Goal: Task Accomplishment & Management: Complete application form

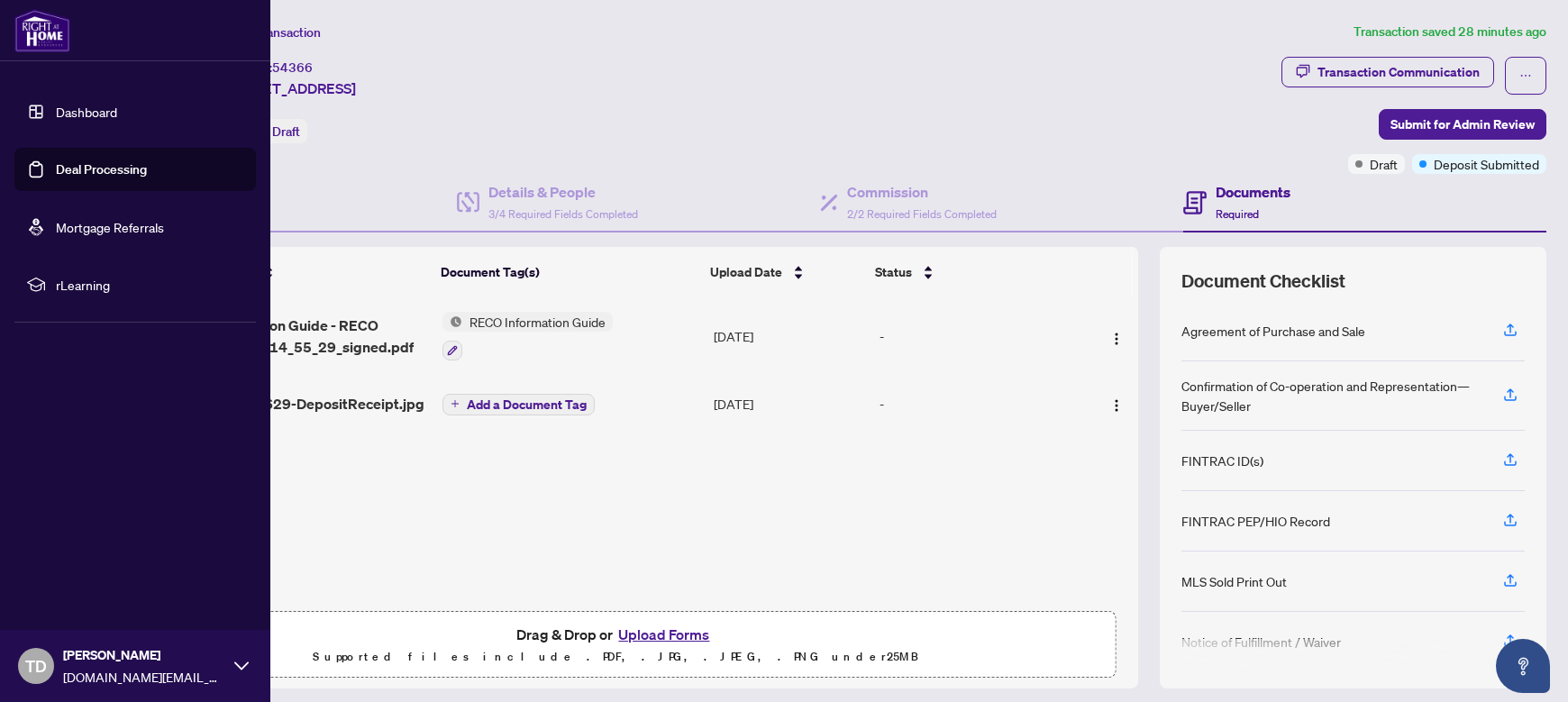
click at [95, 164] on link "Deal Processing" at bounding box center [101, 169] width 91 height 16
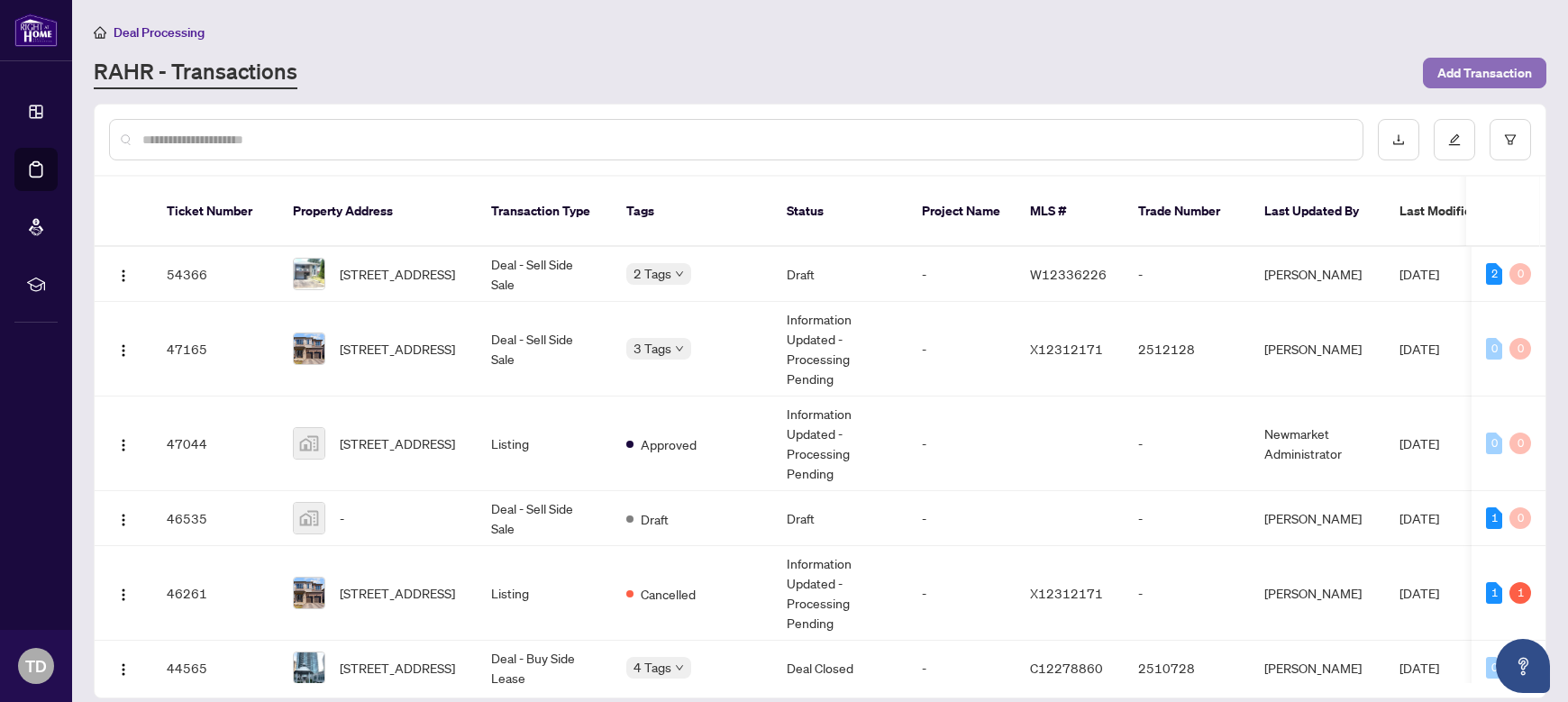
click at [1477, 63] on span "Add Transaction" at bounding box center [1484, 73] width 94 height 29
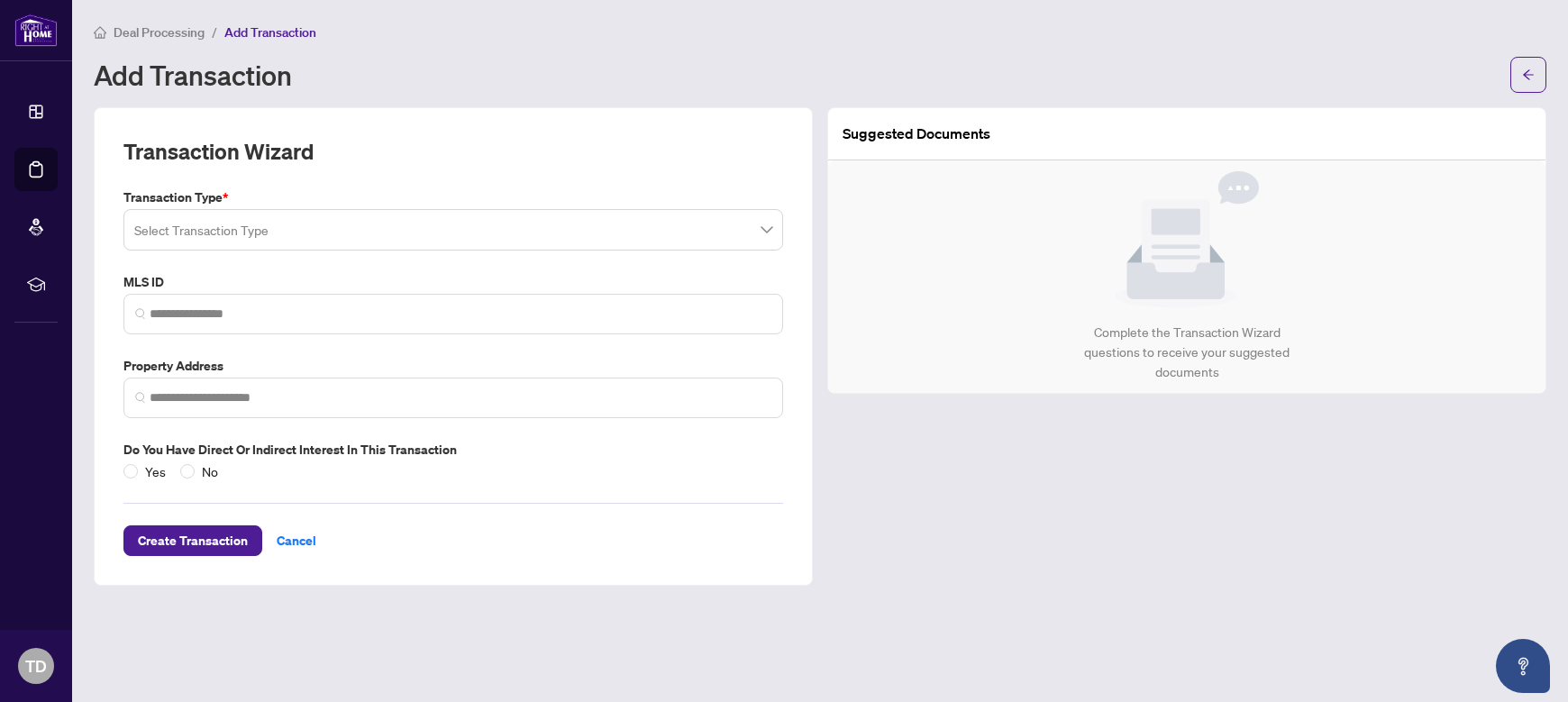
click at [245, 210] on div "Select Transaction Type" at bounding box center [453, 229] width 660 height 41
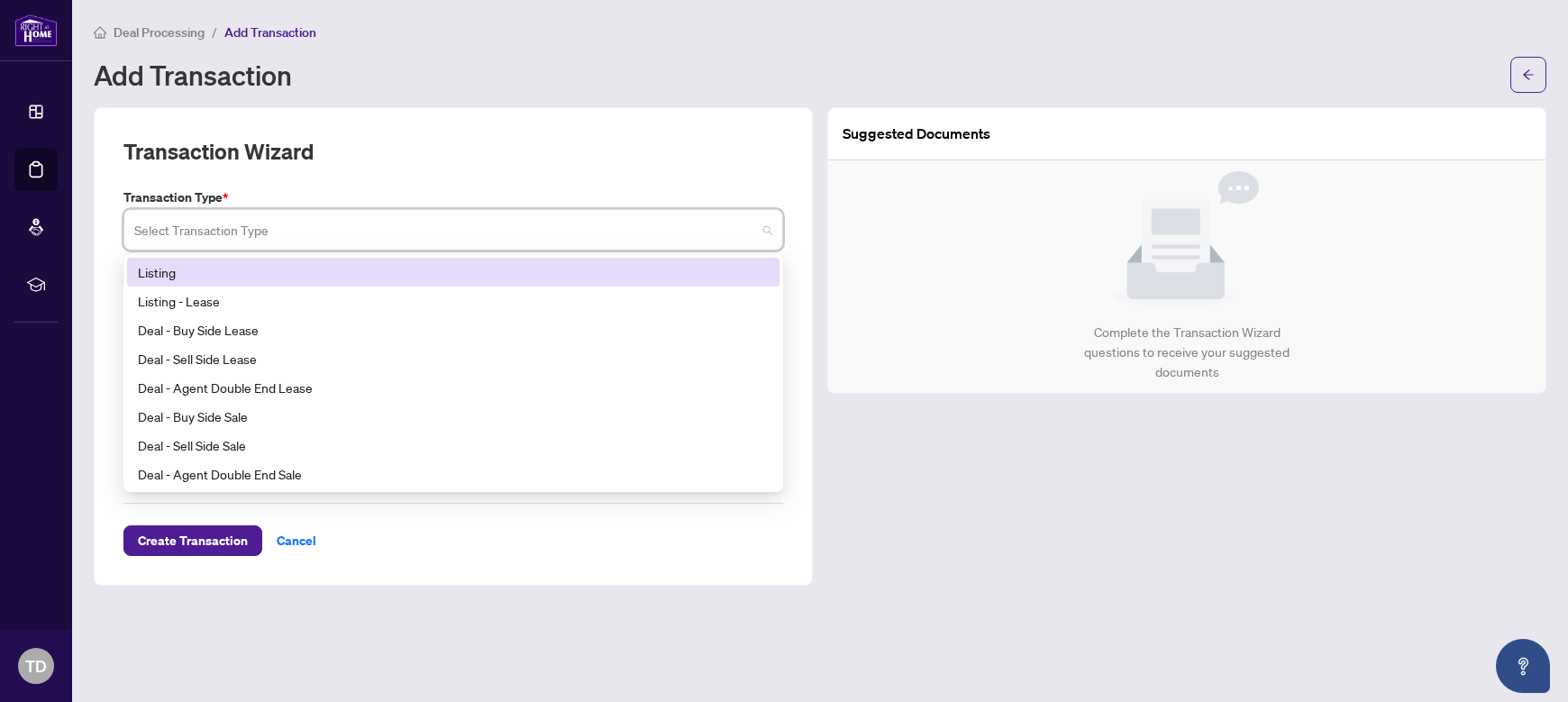
click at [185, 265] on div "Listing" at bounding box center [453, 272] width 631 height 20
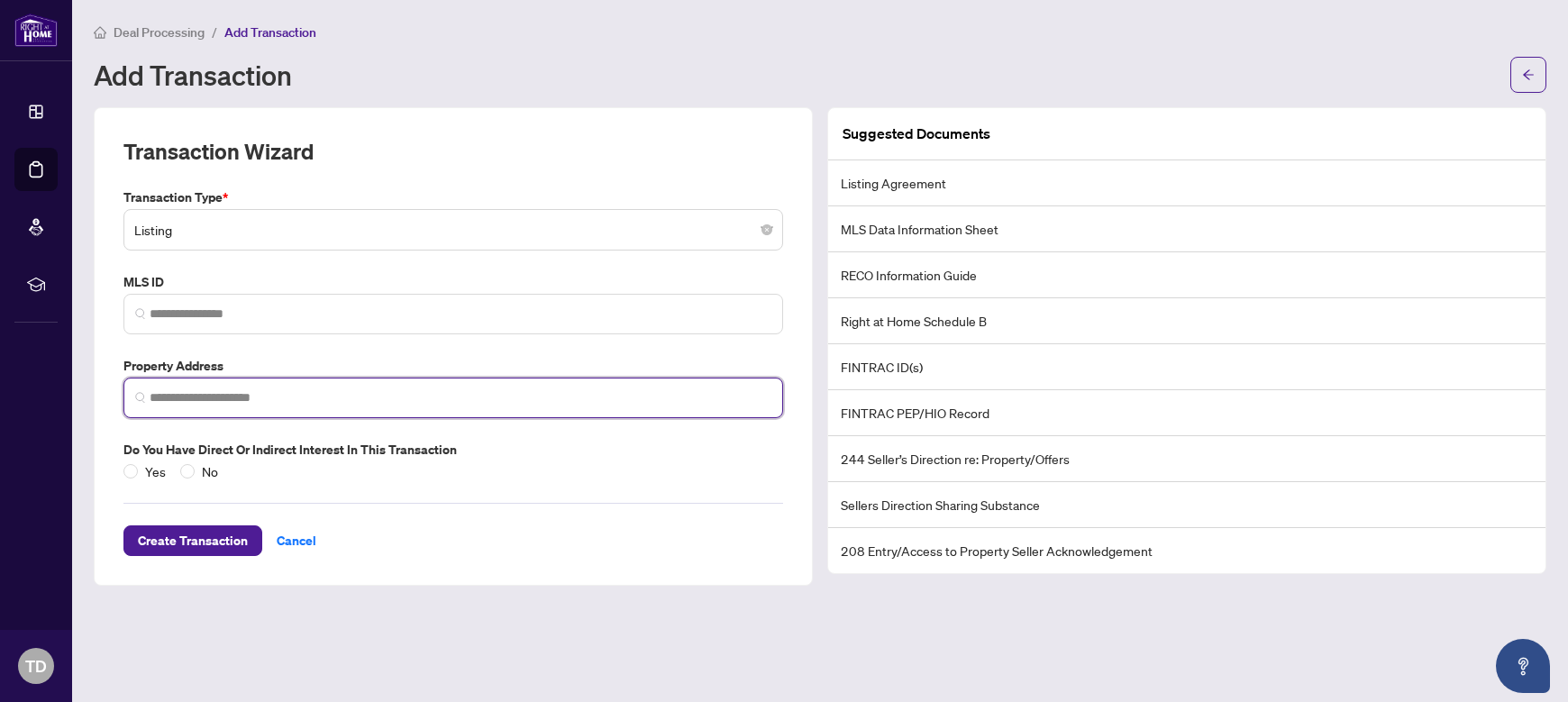
click at [219, 395] on input "search" at bounding box center [460, 398] width 622 height 19
click at [360, 398] on input "**********" at bounding box center [460, 398] width 622 height 19
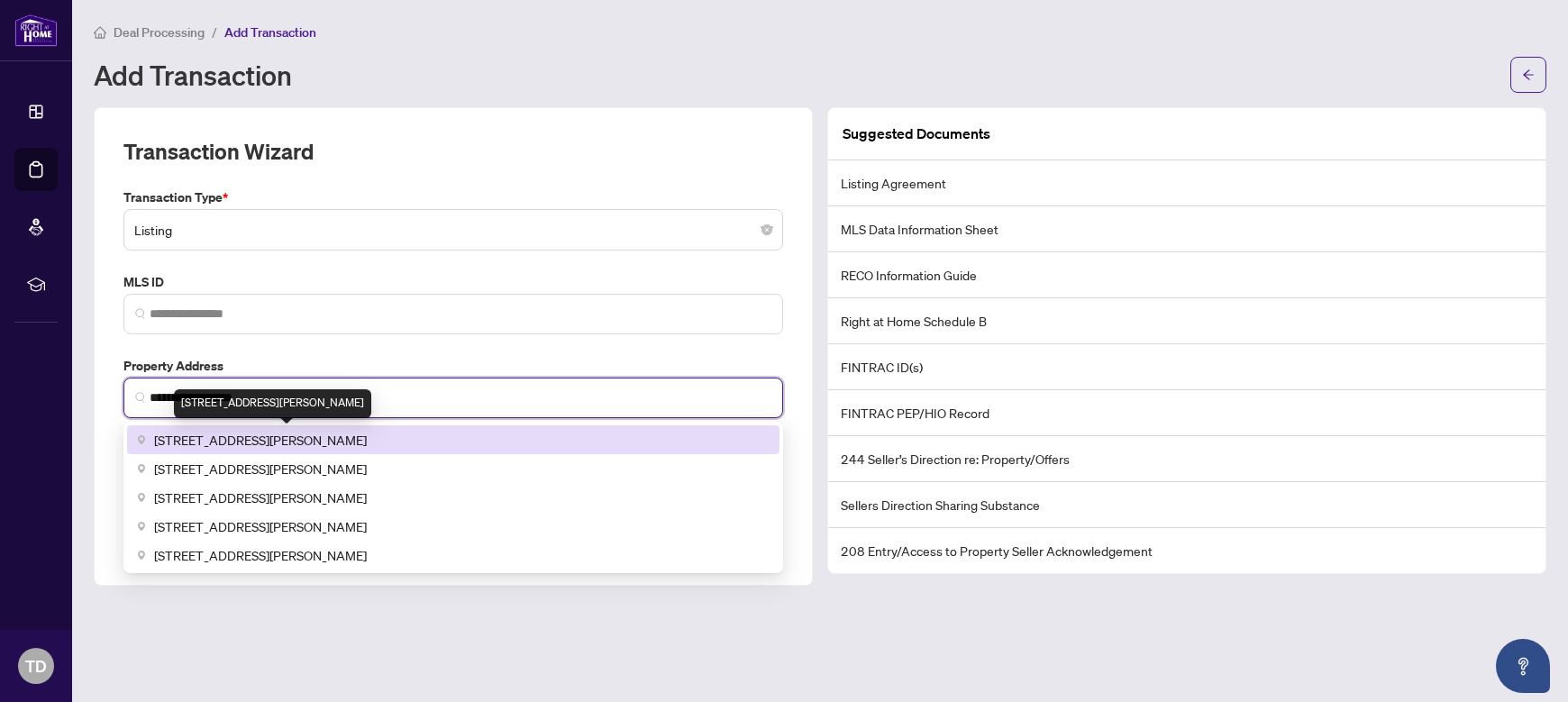
click at [366, 434] on span "[STREET_ADDRESS][PERSON_NAME]" at bounding box center [260, 439] width 212 height 20
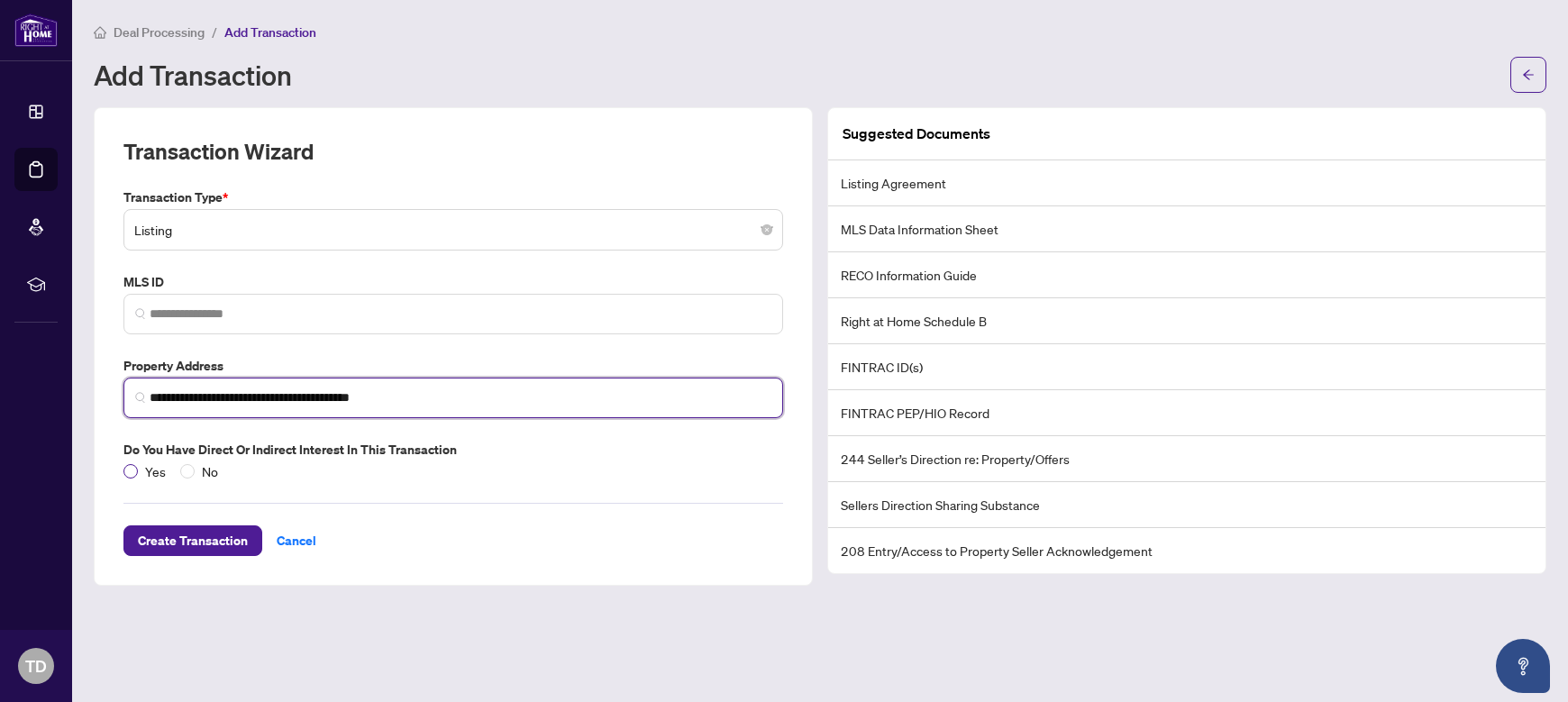
type input "**********"
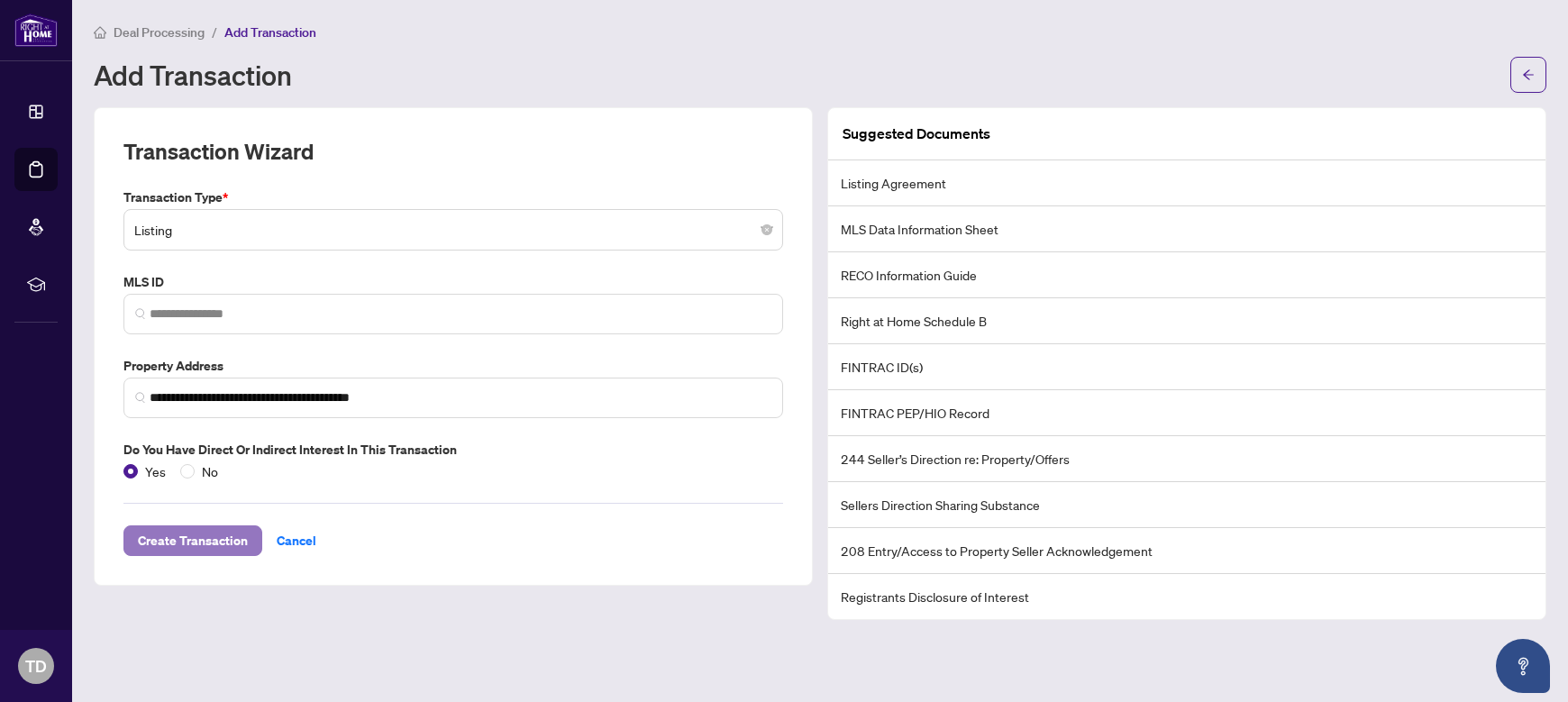
click at [220, 533] on span "Create Transaction" at bounding box center [192, 540] width 110 height 29
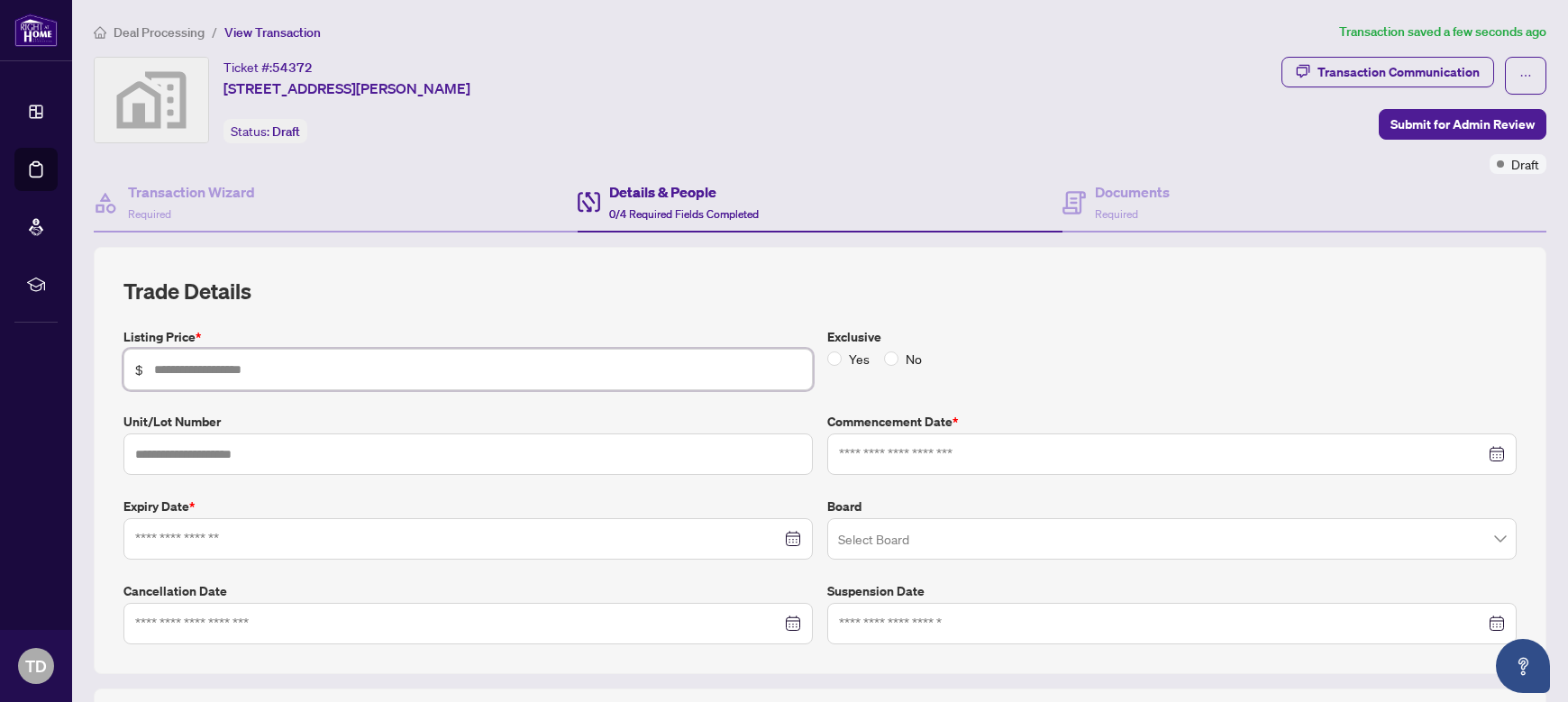
click at [315, 367] on input "text" at bounding box center [477, 369] width 647 height 20
type input "*********"
click at [433, 547] on input at bounding box center [459, 539] width 646 height 20
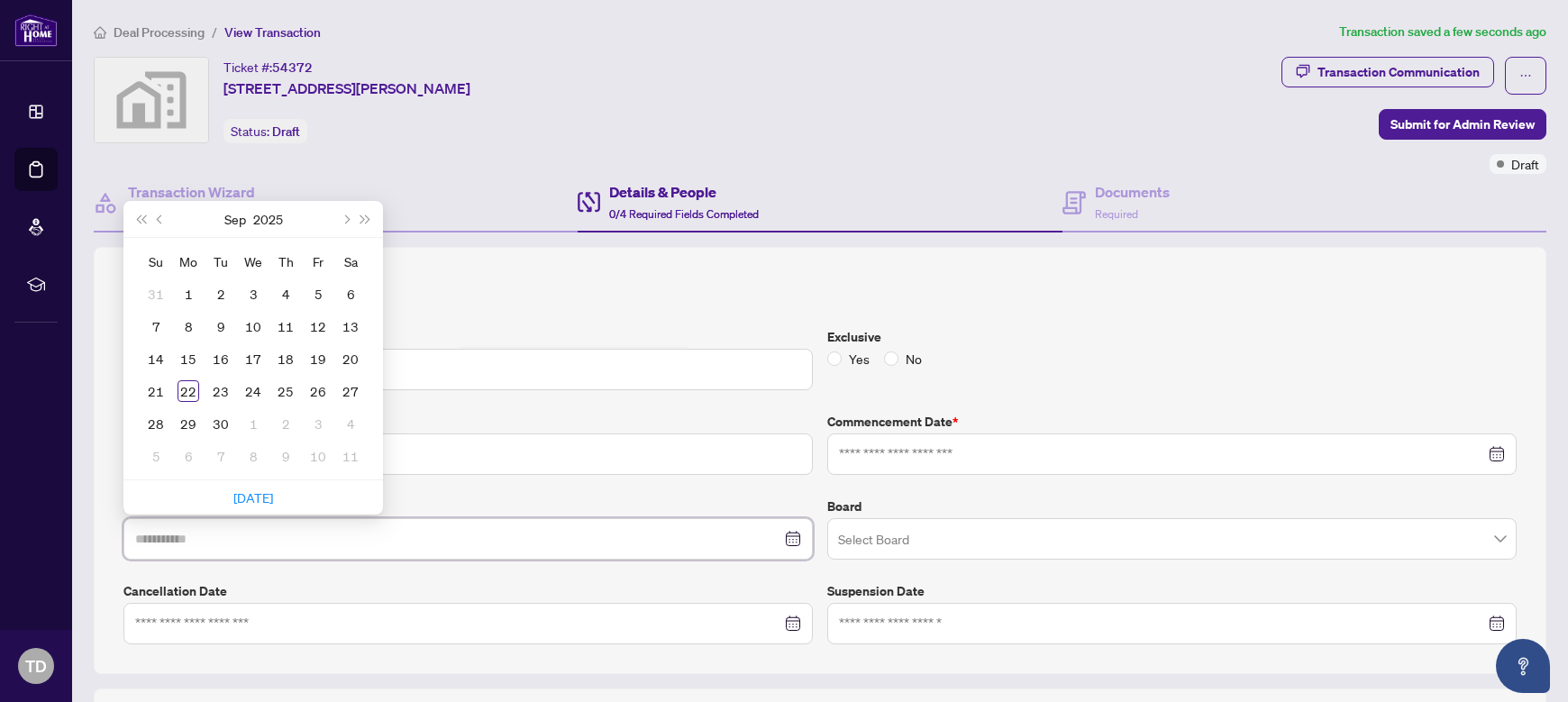
type input "**********"
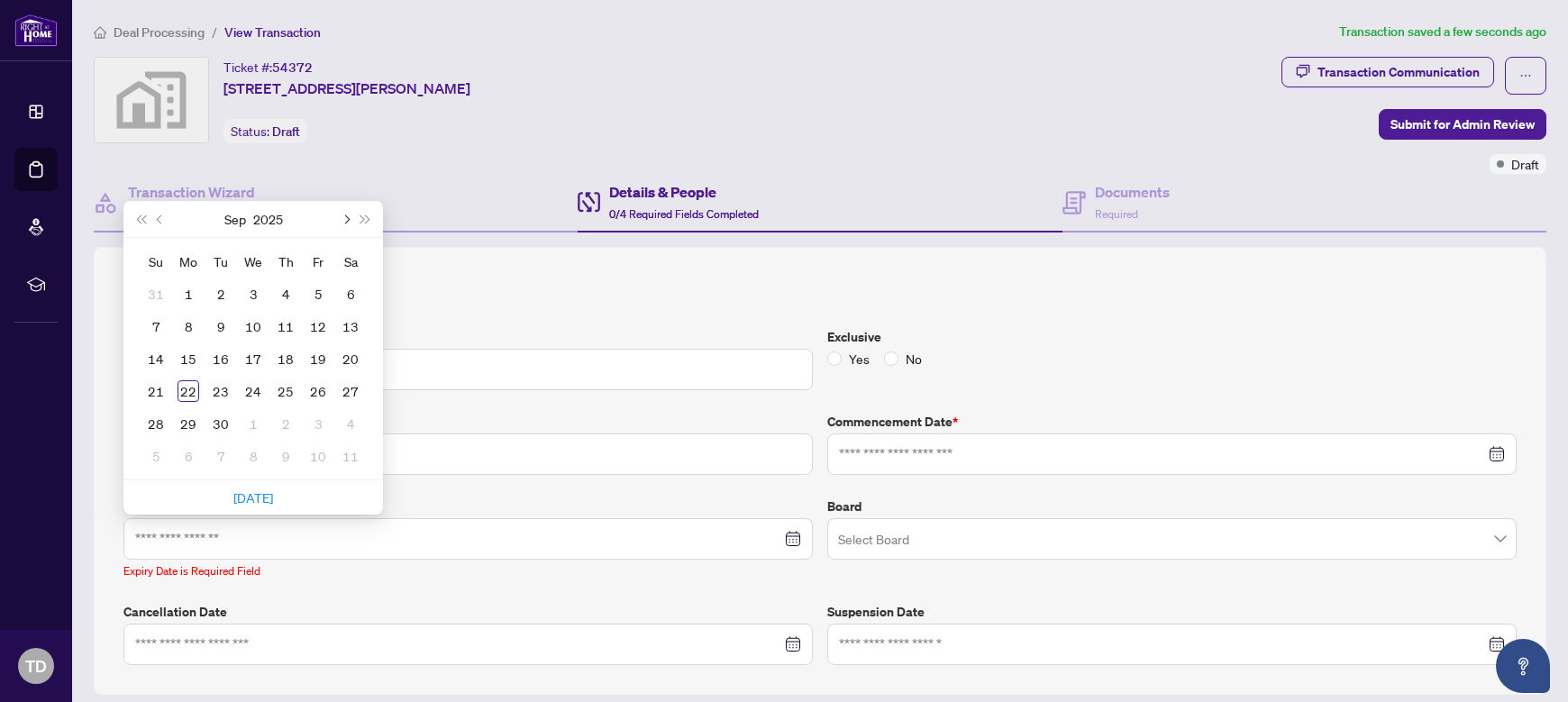
click at [341, 216] on button "Next month (PageDown)" at bounding box center [345, 218] width 20 height 36
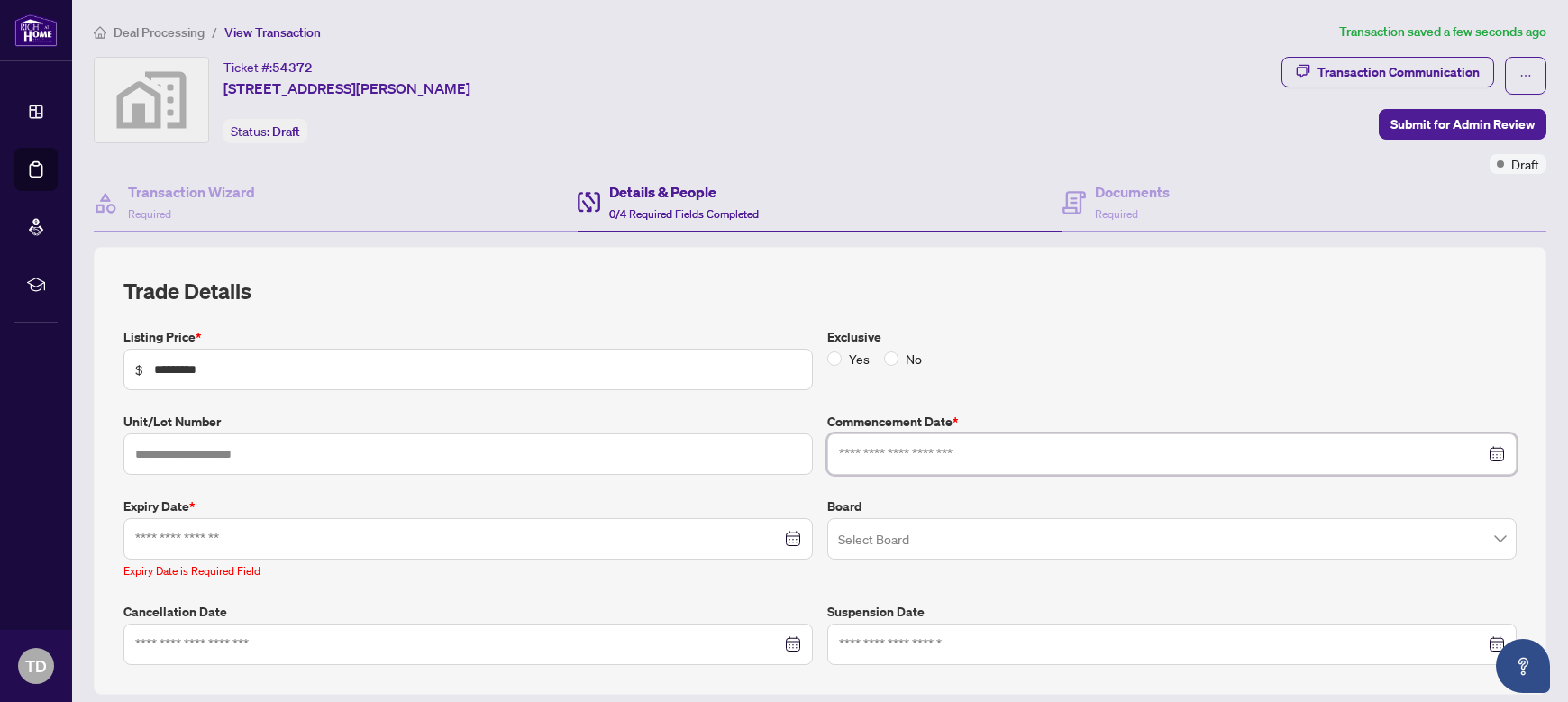
click at [896, 460] on input at bounding box center [1161, 454] width 646 height 20
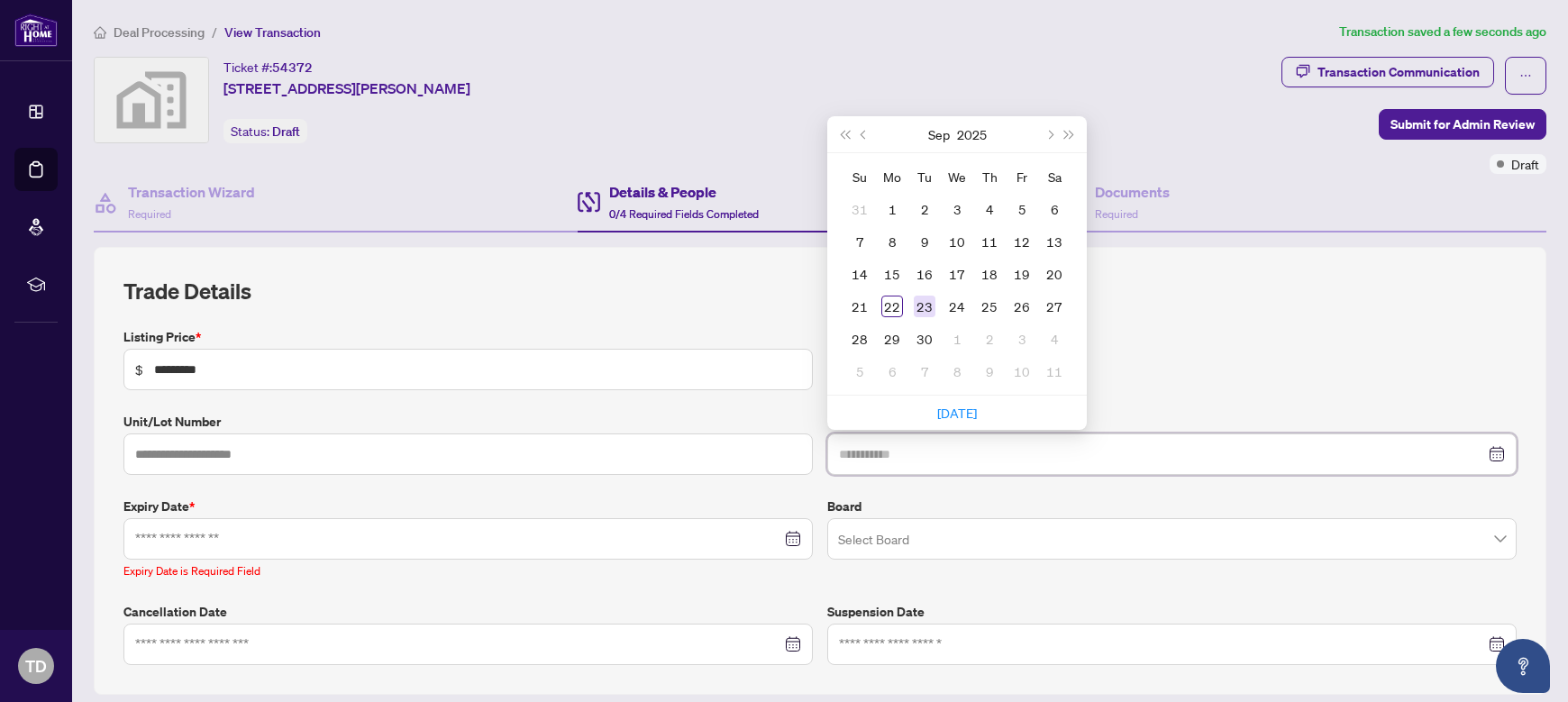
type input "**********"
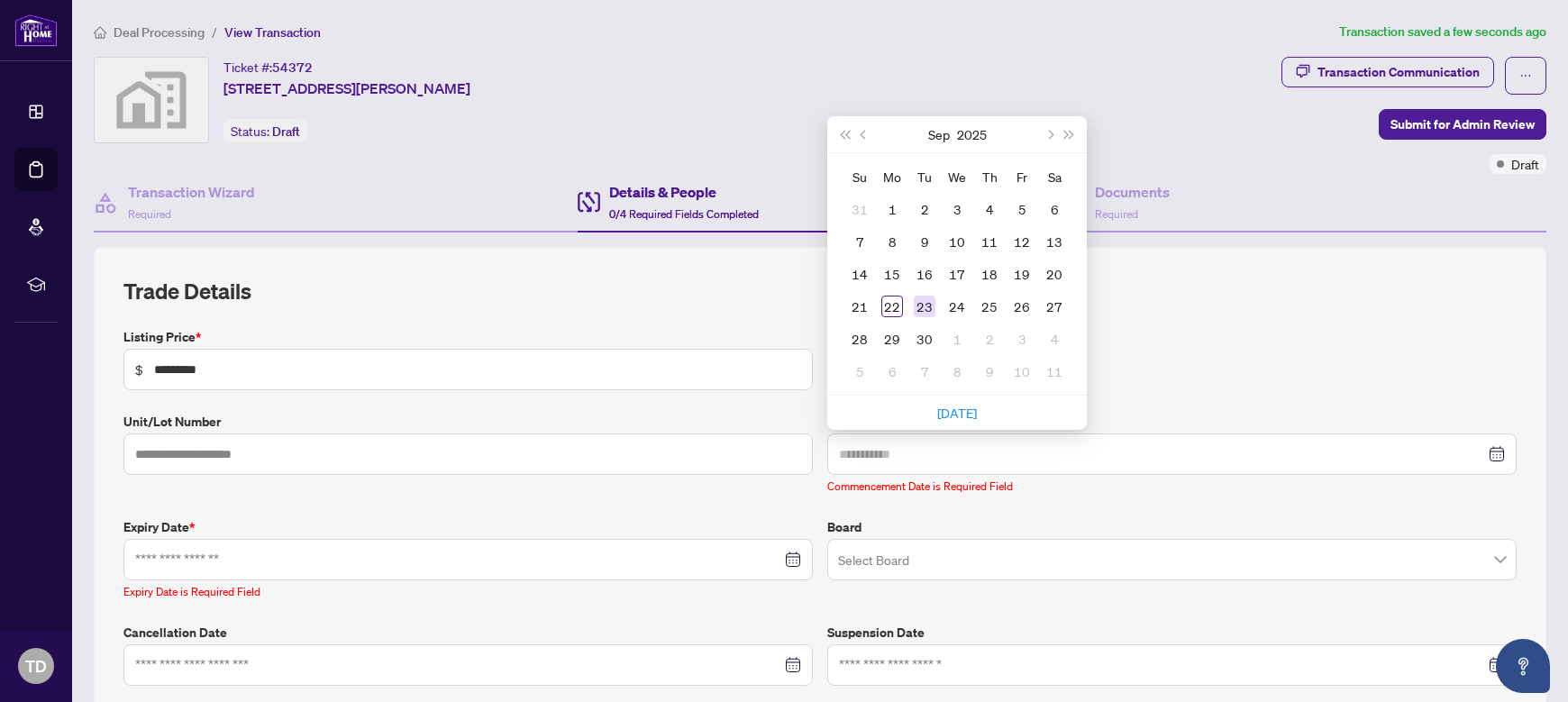
click at [920, 309] on div "23" at bounding box center [924, 306] width 21 height 21
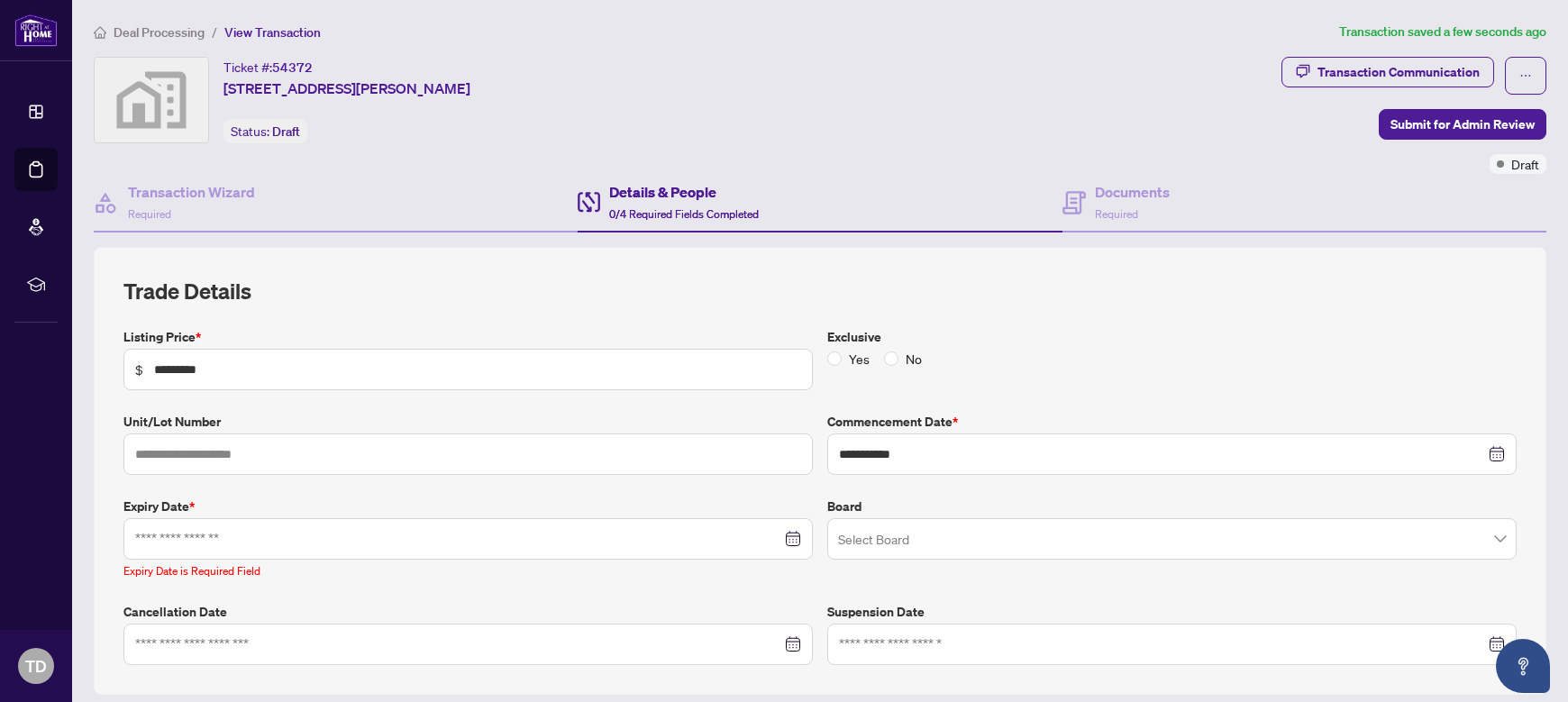
click at [260, 549] on div at bounding box center [467, 539] width 689 height 41
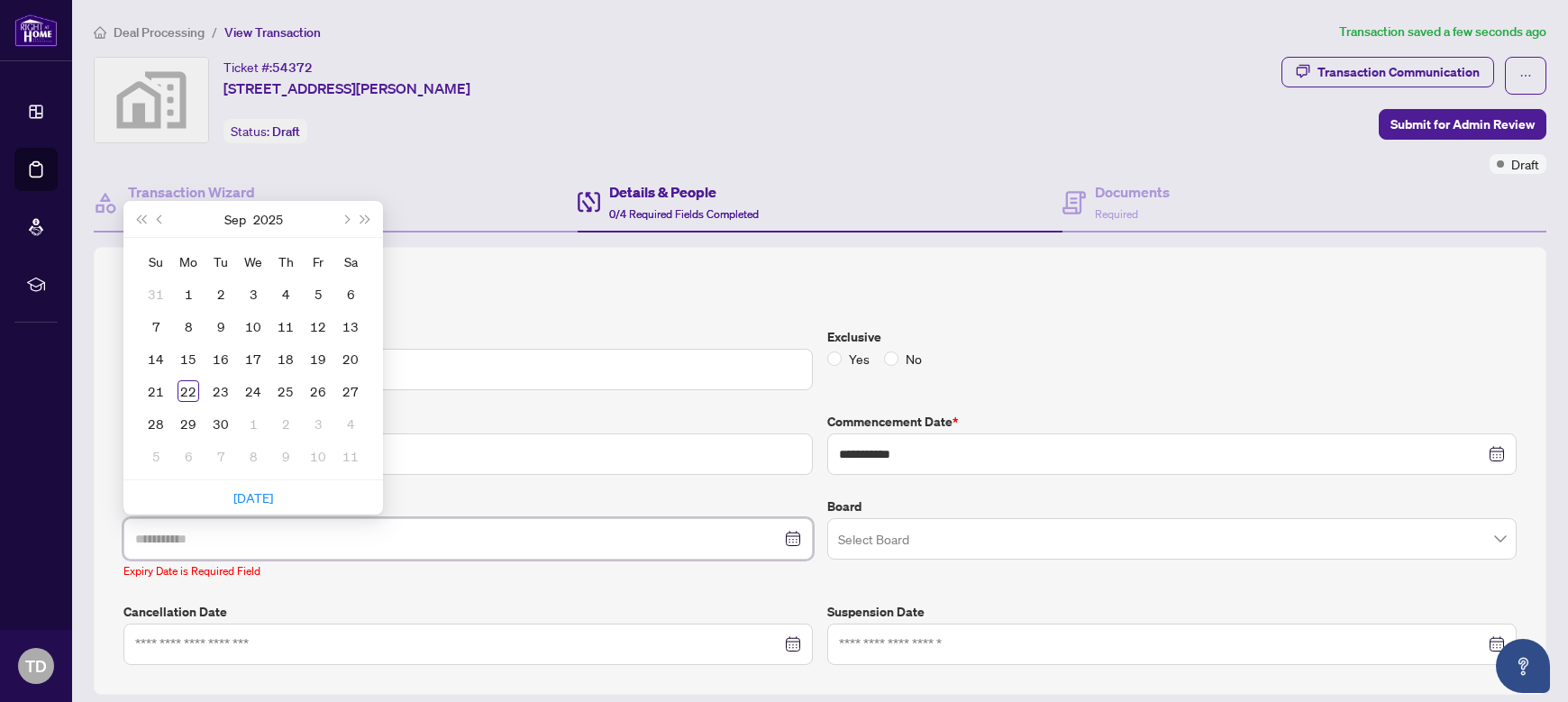
type input "**********"
click at [341, 216] on button "Next month (PageDown)" at bounding box center [345, 218] width 20 height 36
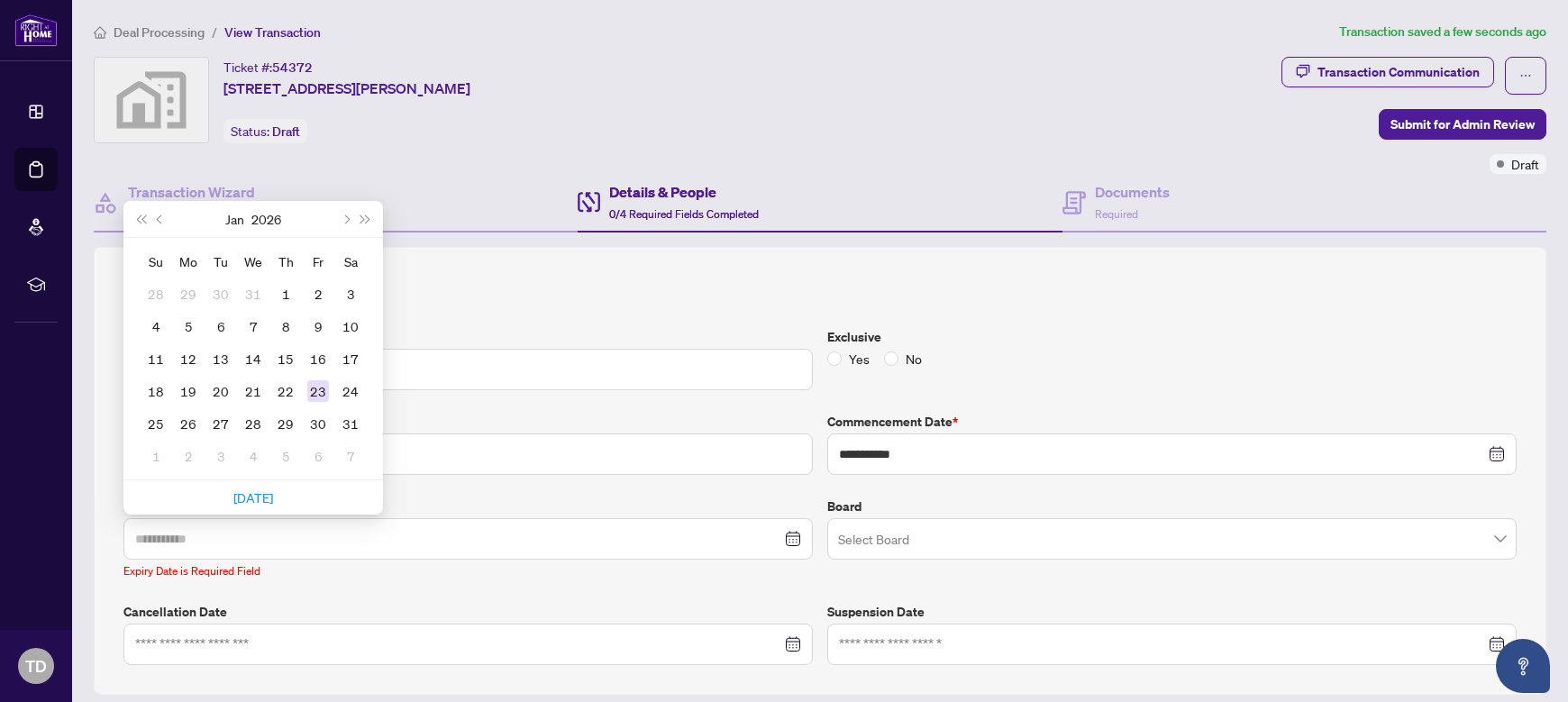
type input "**********"
click at [318, 386] on div "23" at bounding box center [318, 390] width 21 height 21
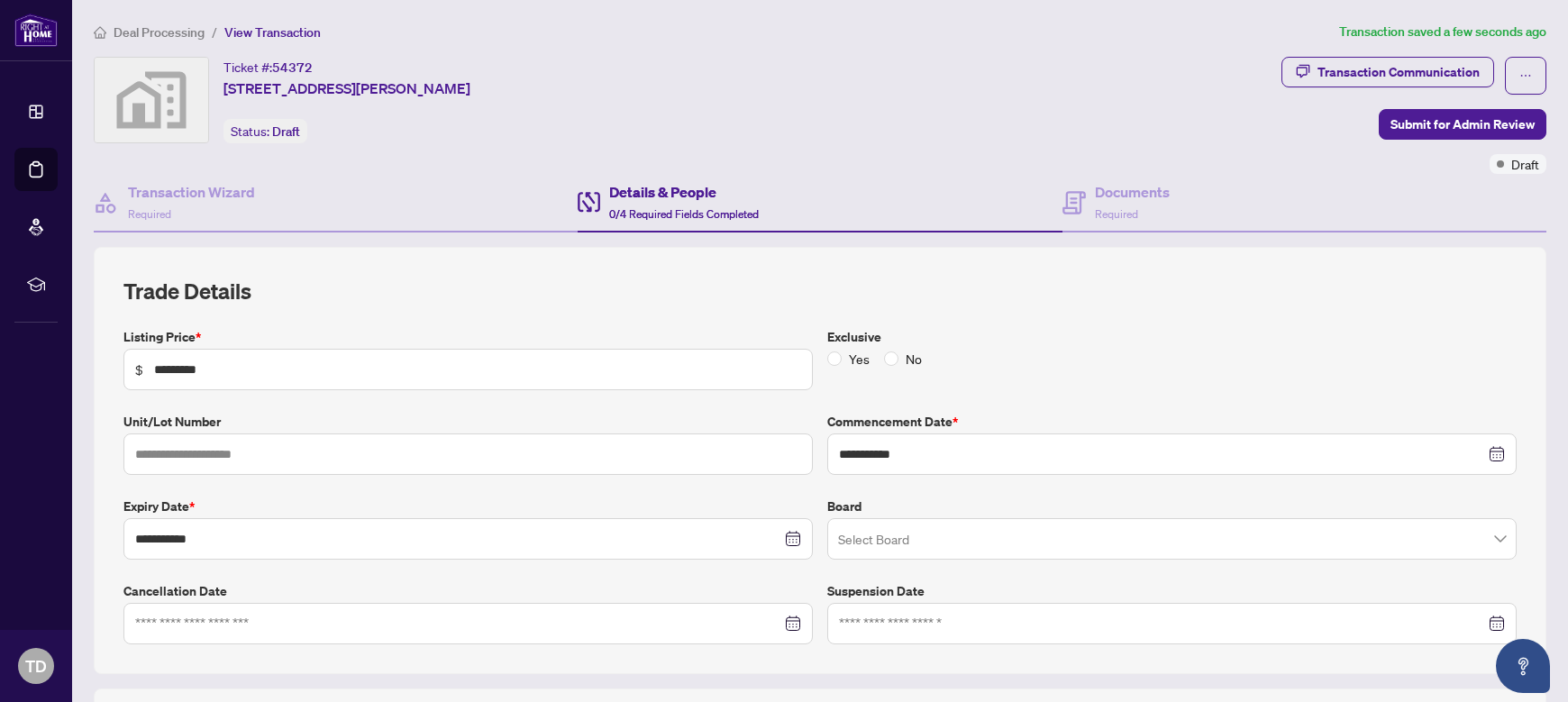
click at [912, 551] on input "search" at bounding box center [1164, 541] width 652 height 39
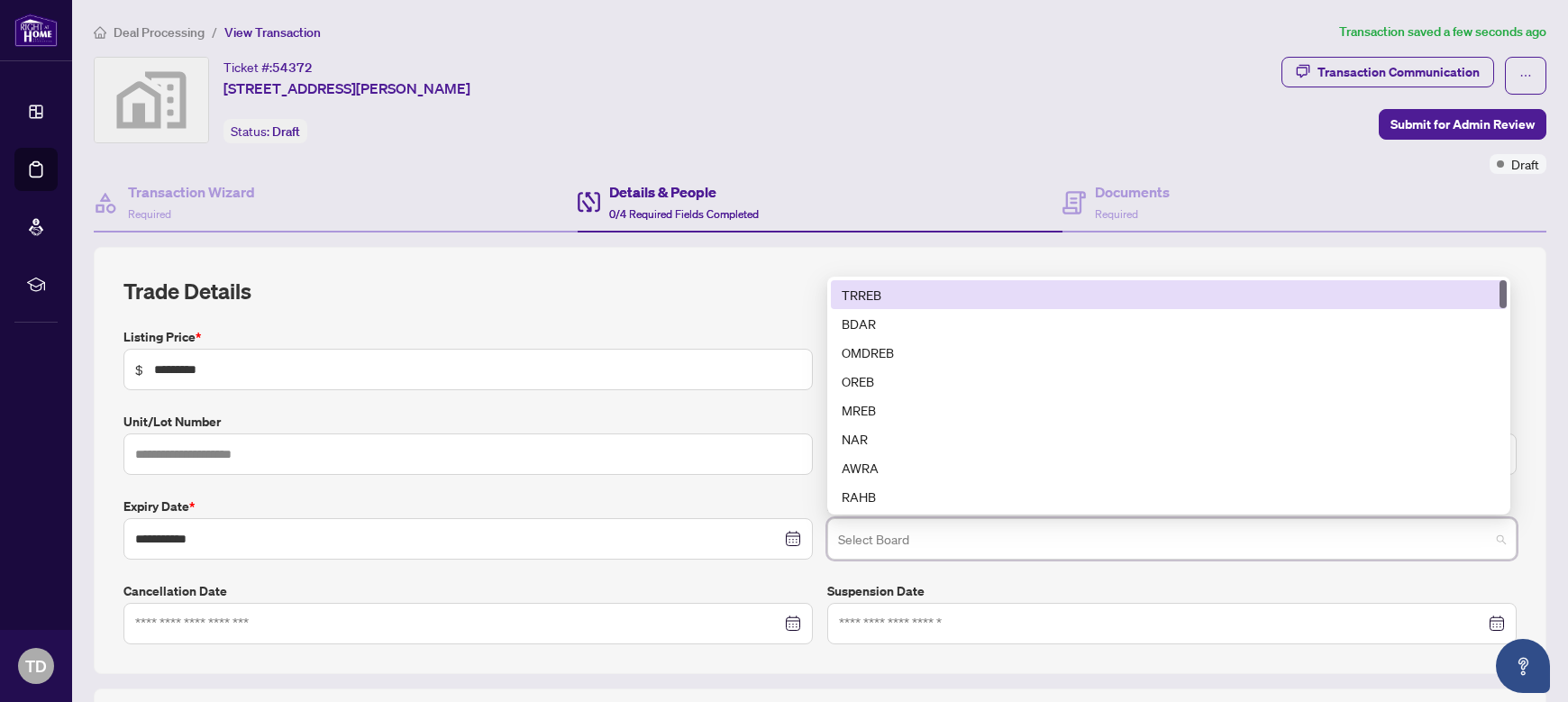
click at [898, 297] on div "TRREB" at bounding box center [1168, 294] width 654 height 20
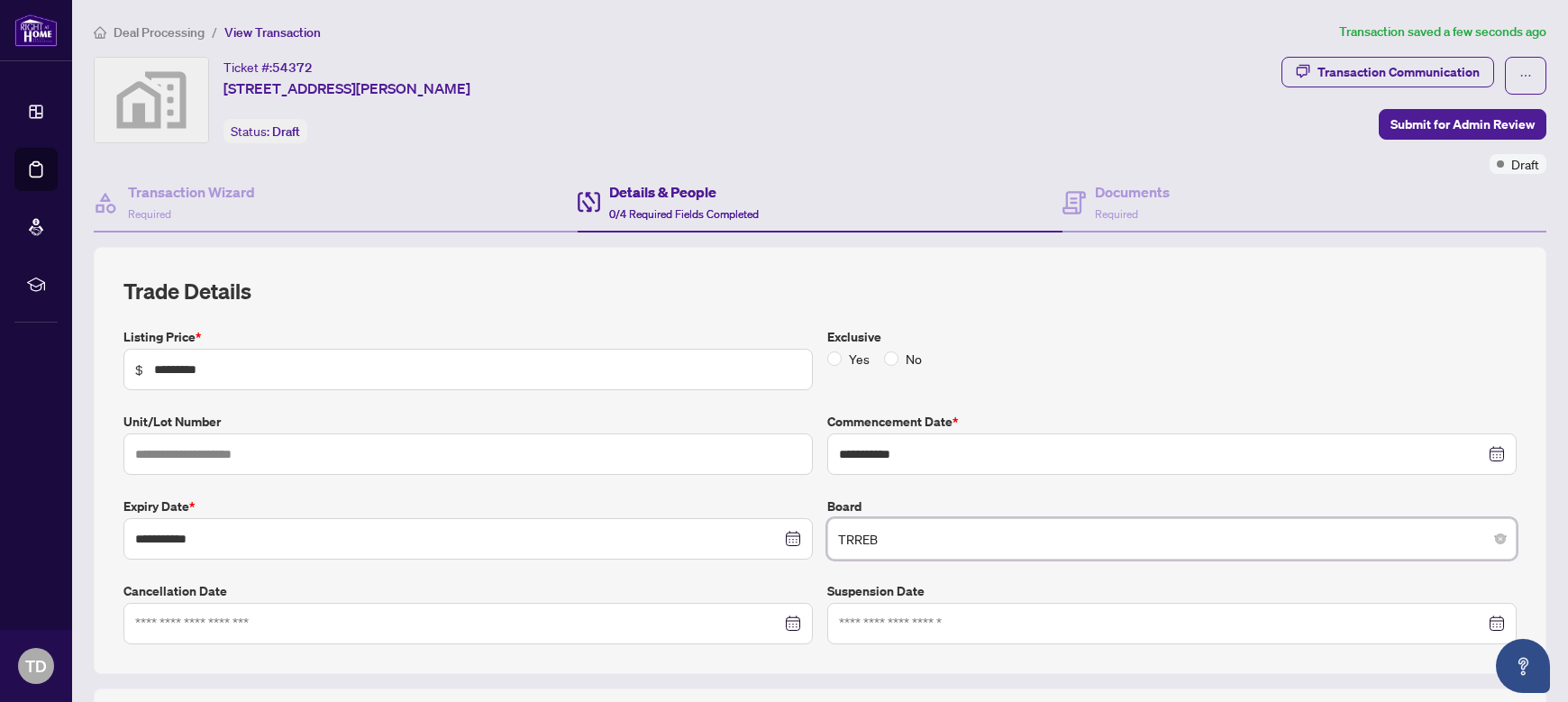
click at [763, 579] on div "**********" at bounding box center [820, 486] width 1407 height 317
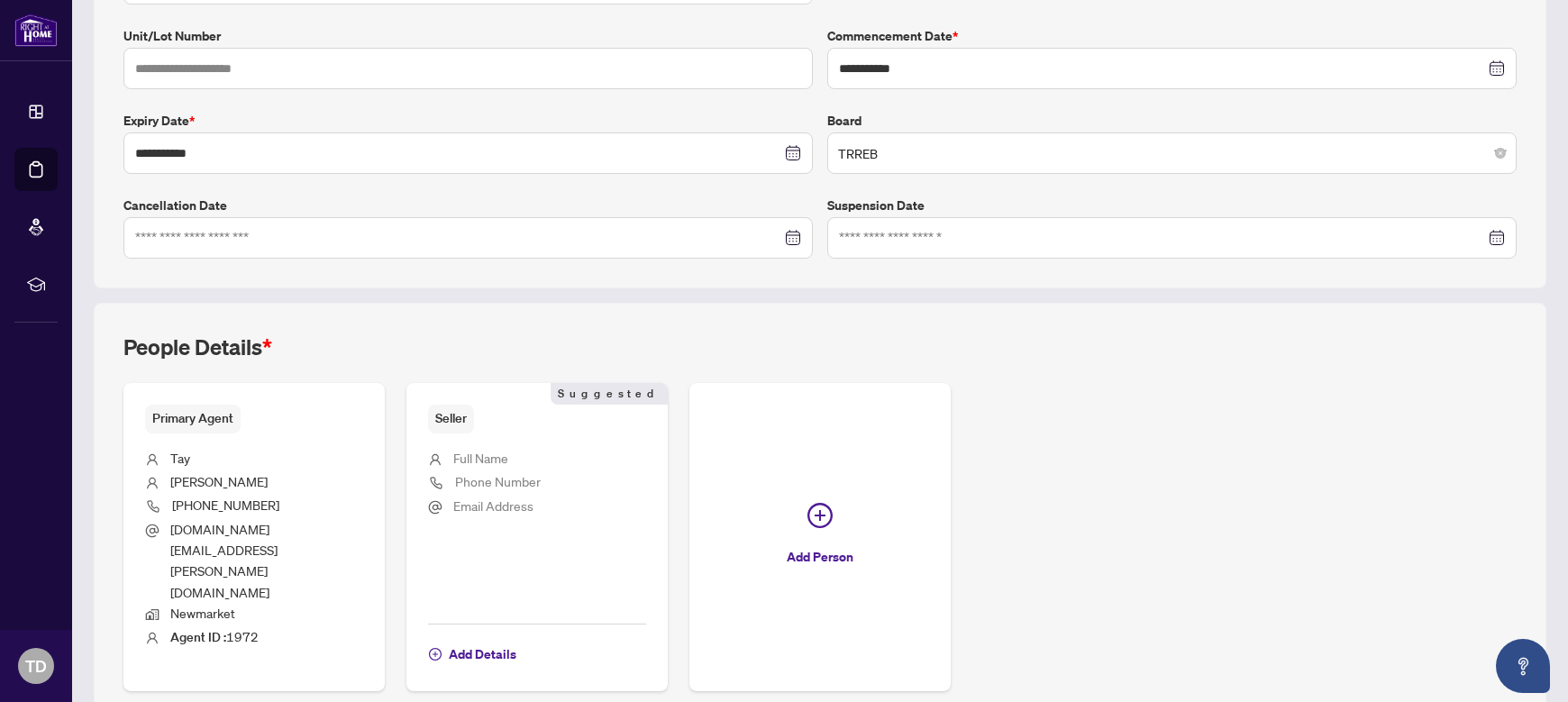
scroll to position [410, 0]
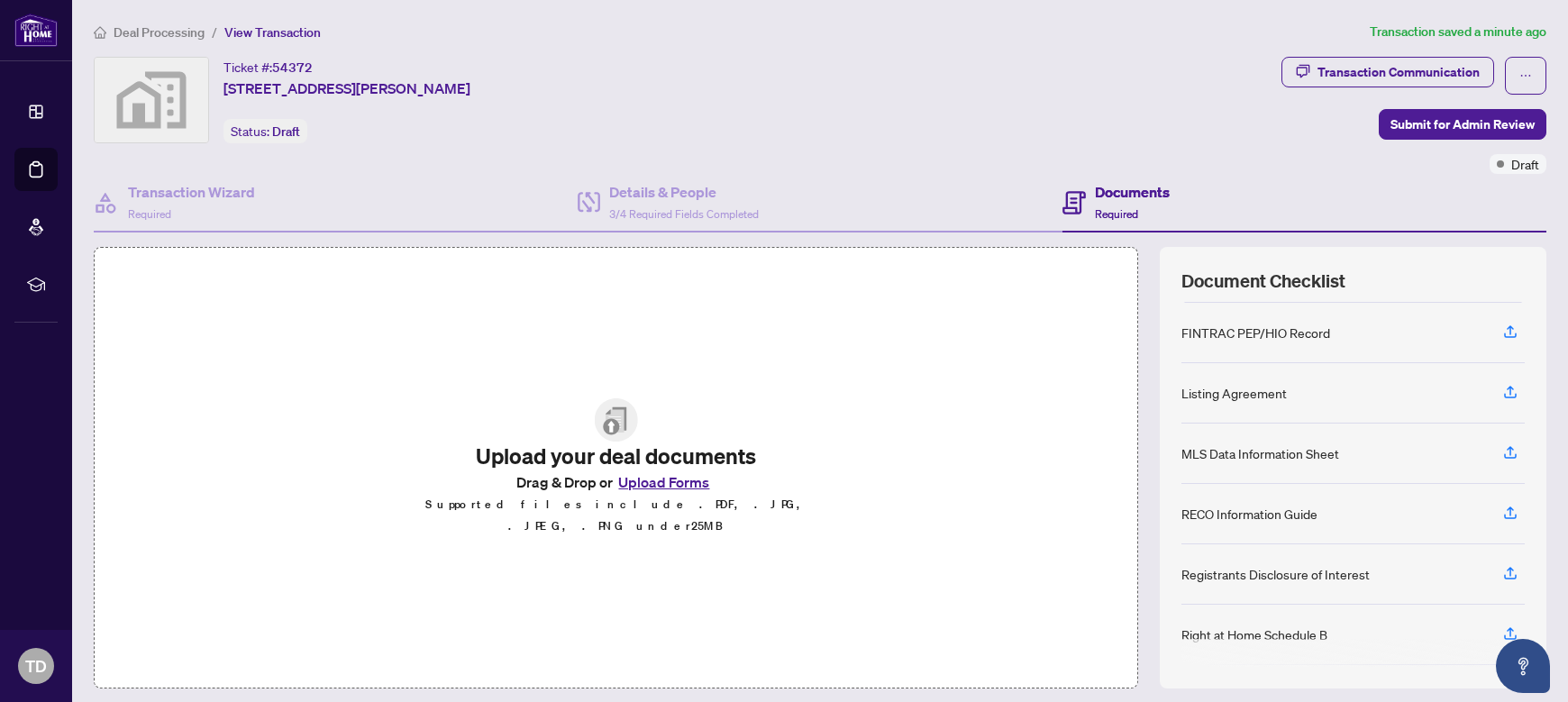
scroll to position [90, 0]
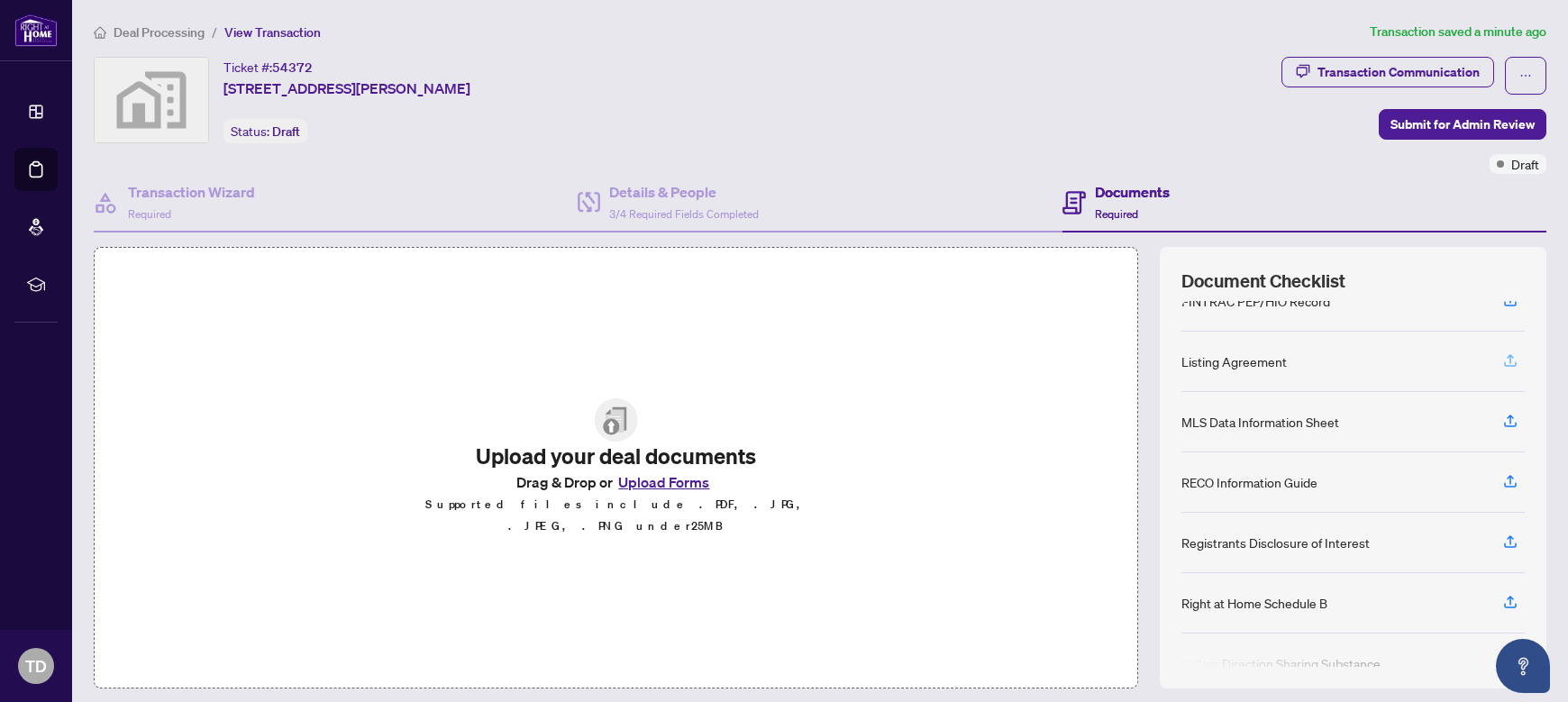
click at [1502, 363] on icon "button" at bounding box center [1509, 360] width 16 height 16
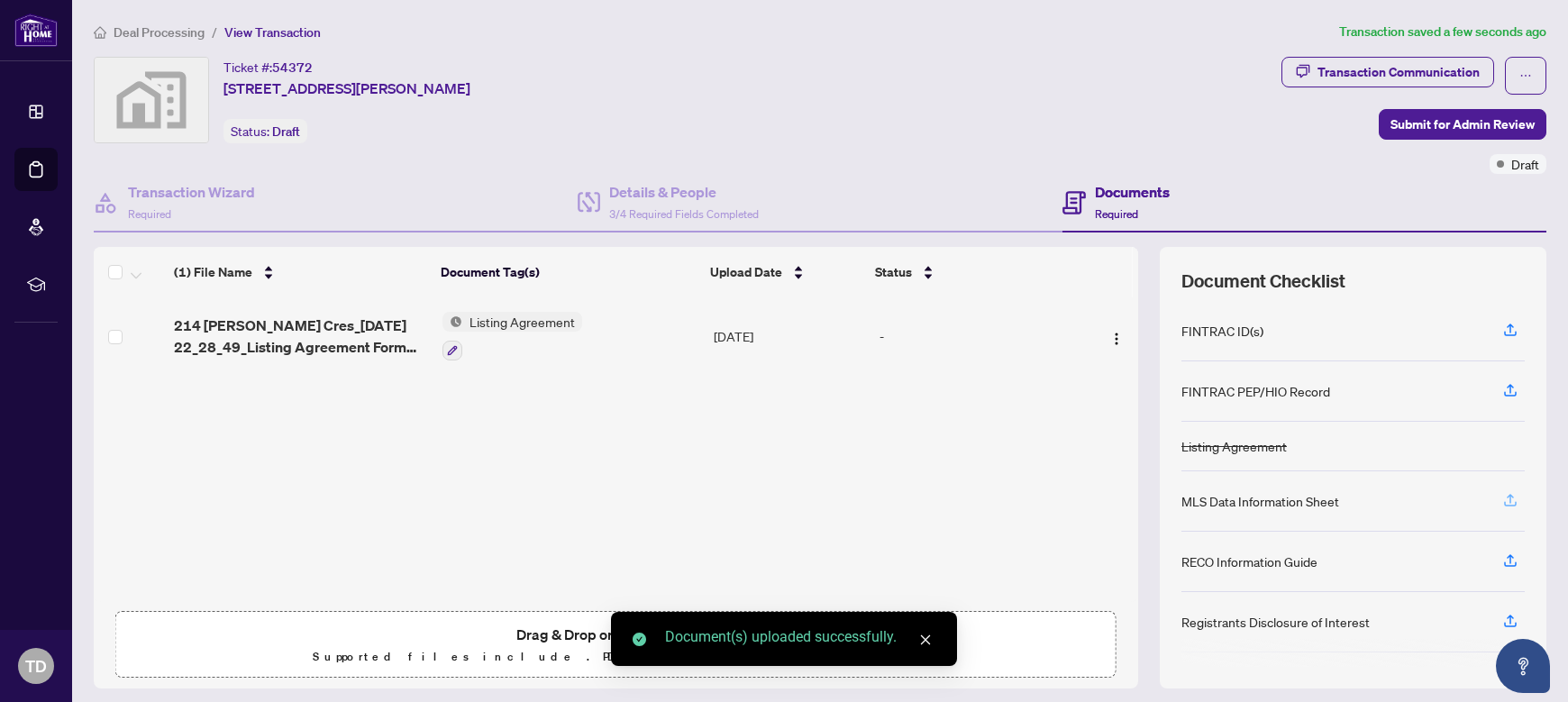
click at [1502, 501] on icon "button" at bounding box center [1509, 500] width 16 height 16
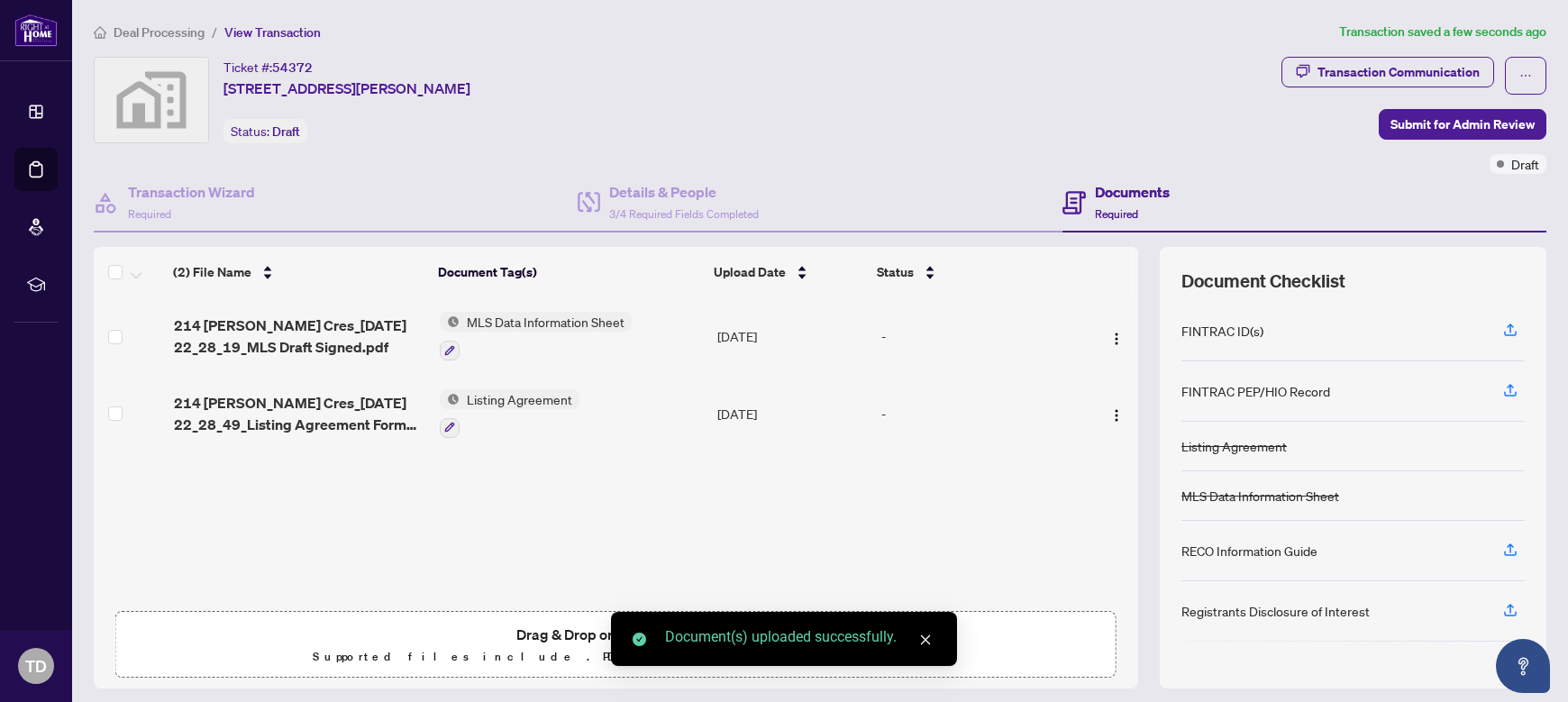
click at [1277, 554] on div "RECO Information Guide" at bounding box center [1250, 550] width 137 height 20
click at [1502, 553] on icon "button" at bounding box center [1509, 549] width 16 height 16
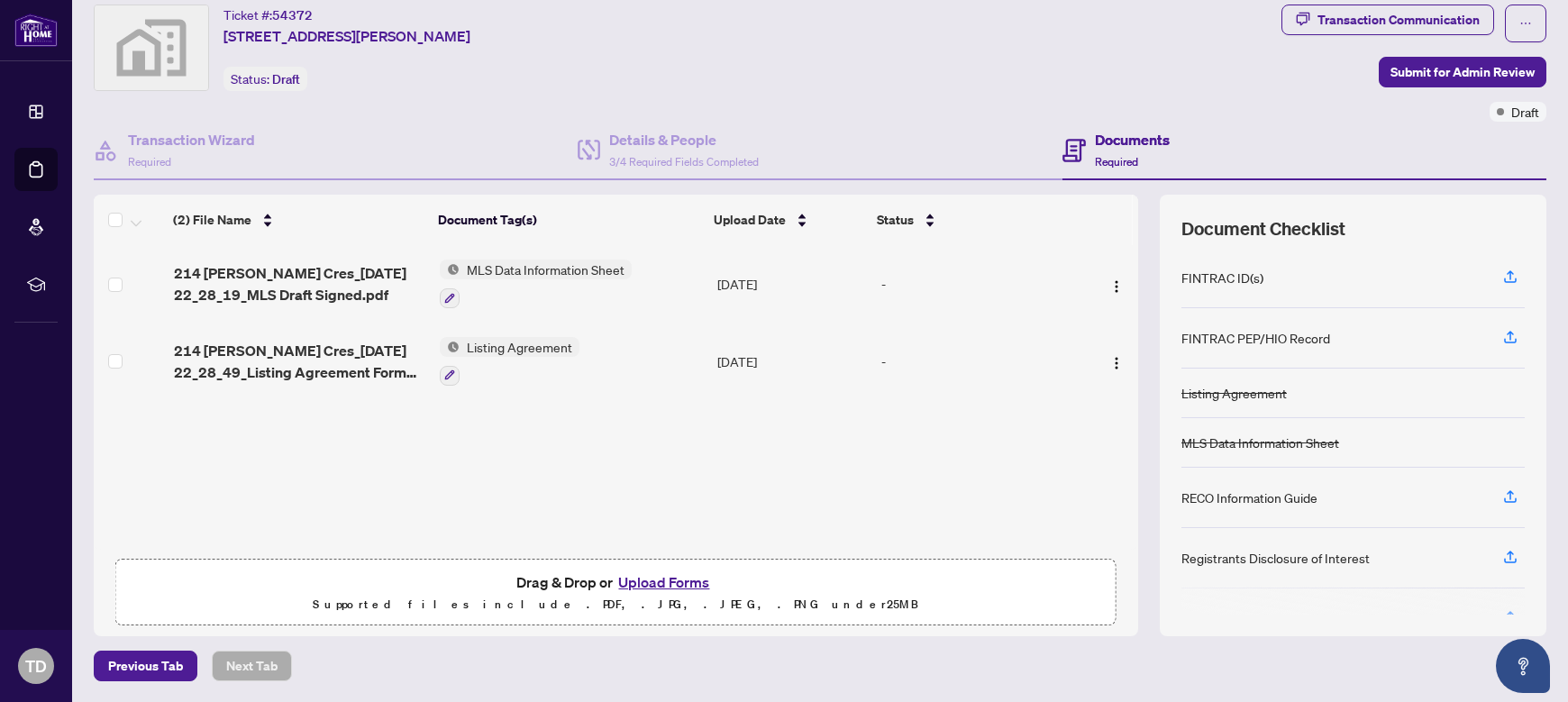
scroll to position [0, 0]
click at [643, 579] on button "Upload Forms" at bounding box center [663, 582] width 102 height 23
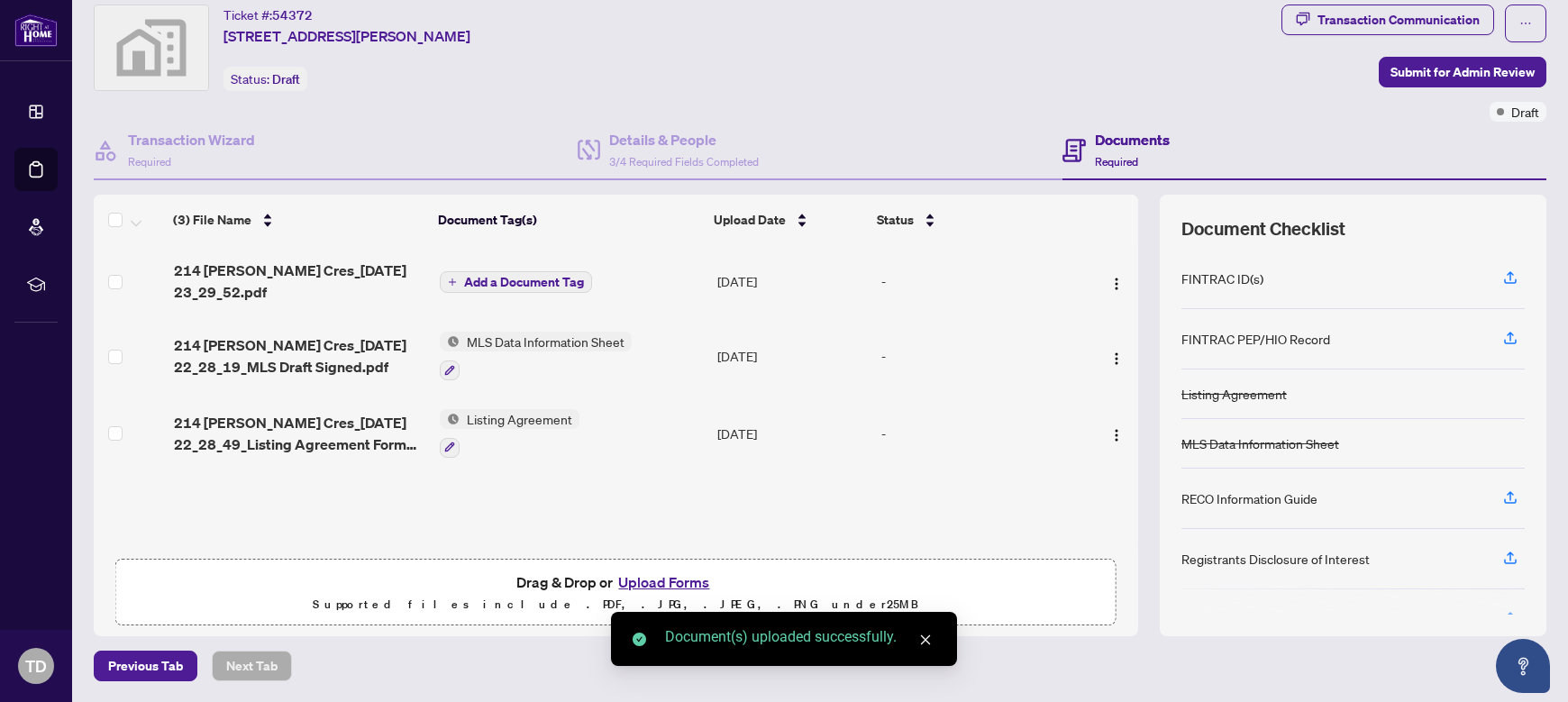
click at [521, 423] on span "Listing Agreement" at bounding box center [519, 418] width 120 height 20
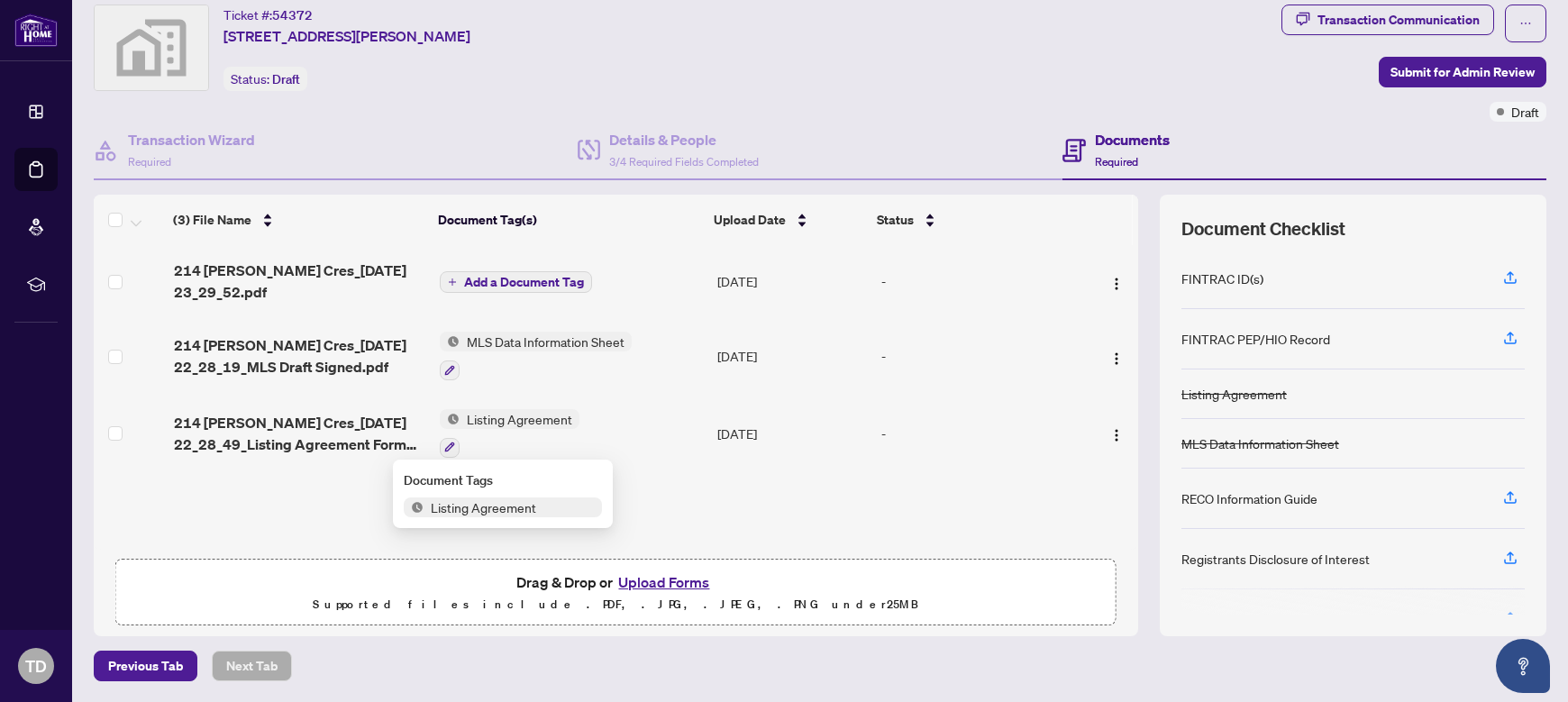
click at [550, 285] on span "Add a Document Tag" at bounding box center [524, 282] width 120 height 13
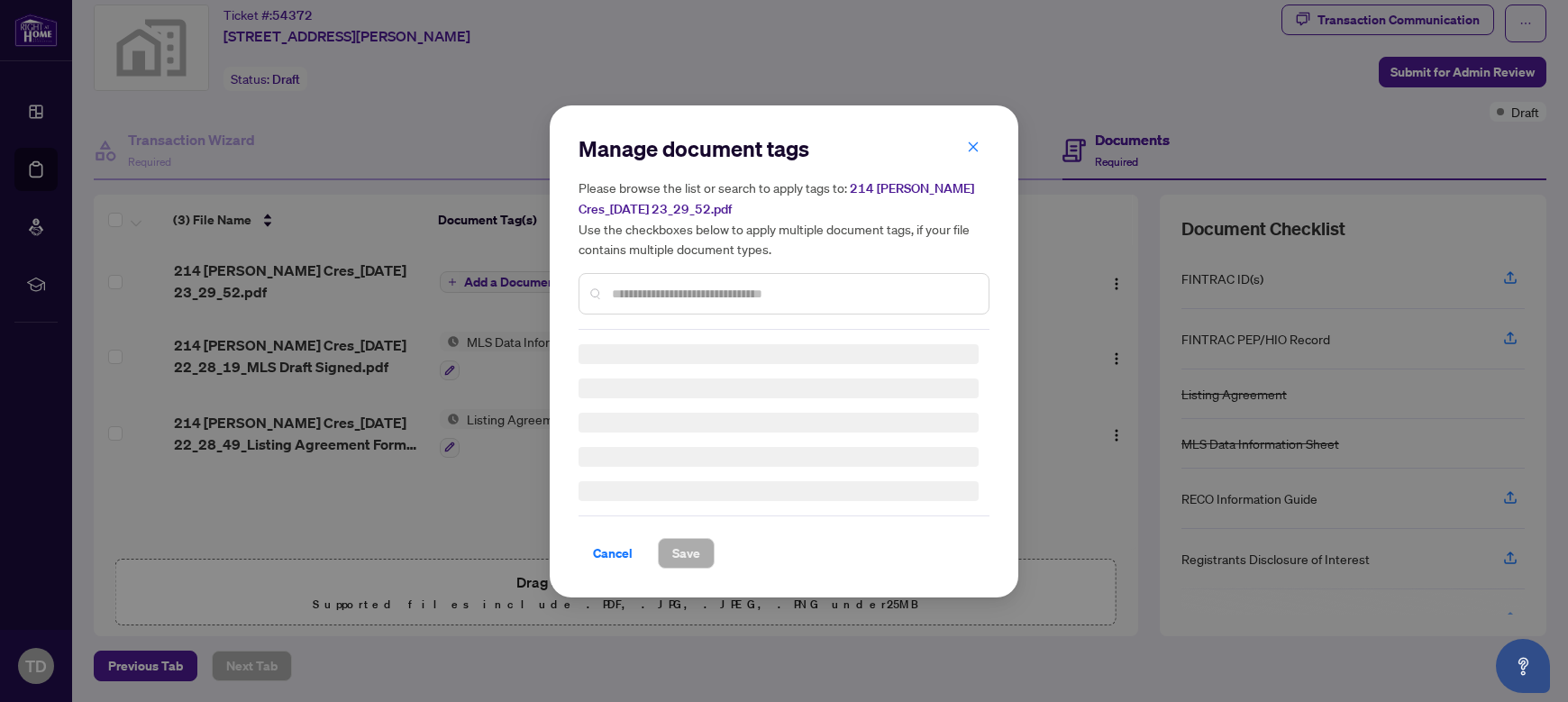
click at [691, 291] on div "Manage document tags Please browse the list or search to apply tags to: 214 [PE…" at bounding box center [784, 232] width 411 height 195
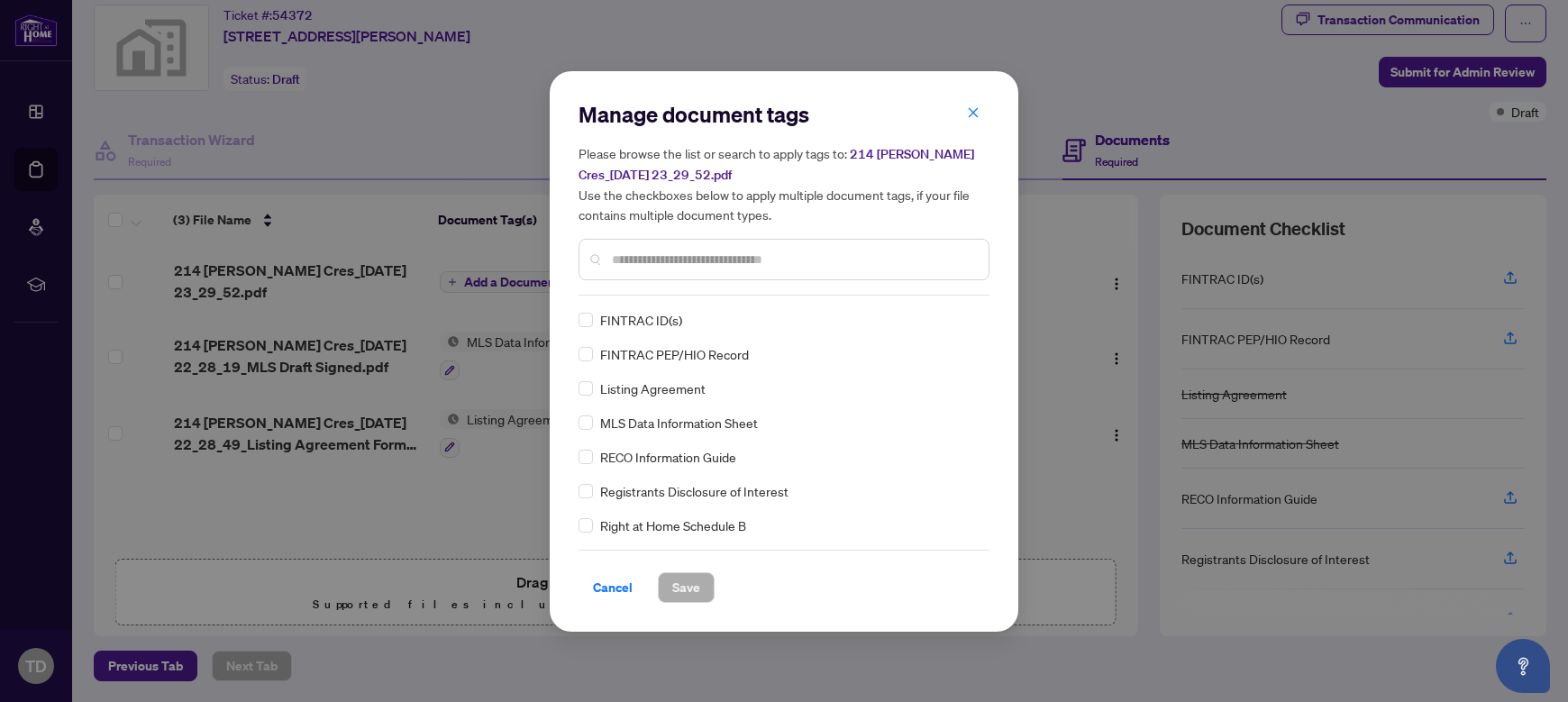
click at [711, 243] on div at bounding box center [784, 259] width 411 height 41
click at [717, 253] on input "text" at bounding box center [792, 260] width 362 height 20
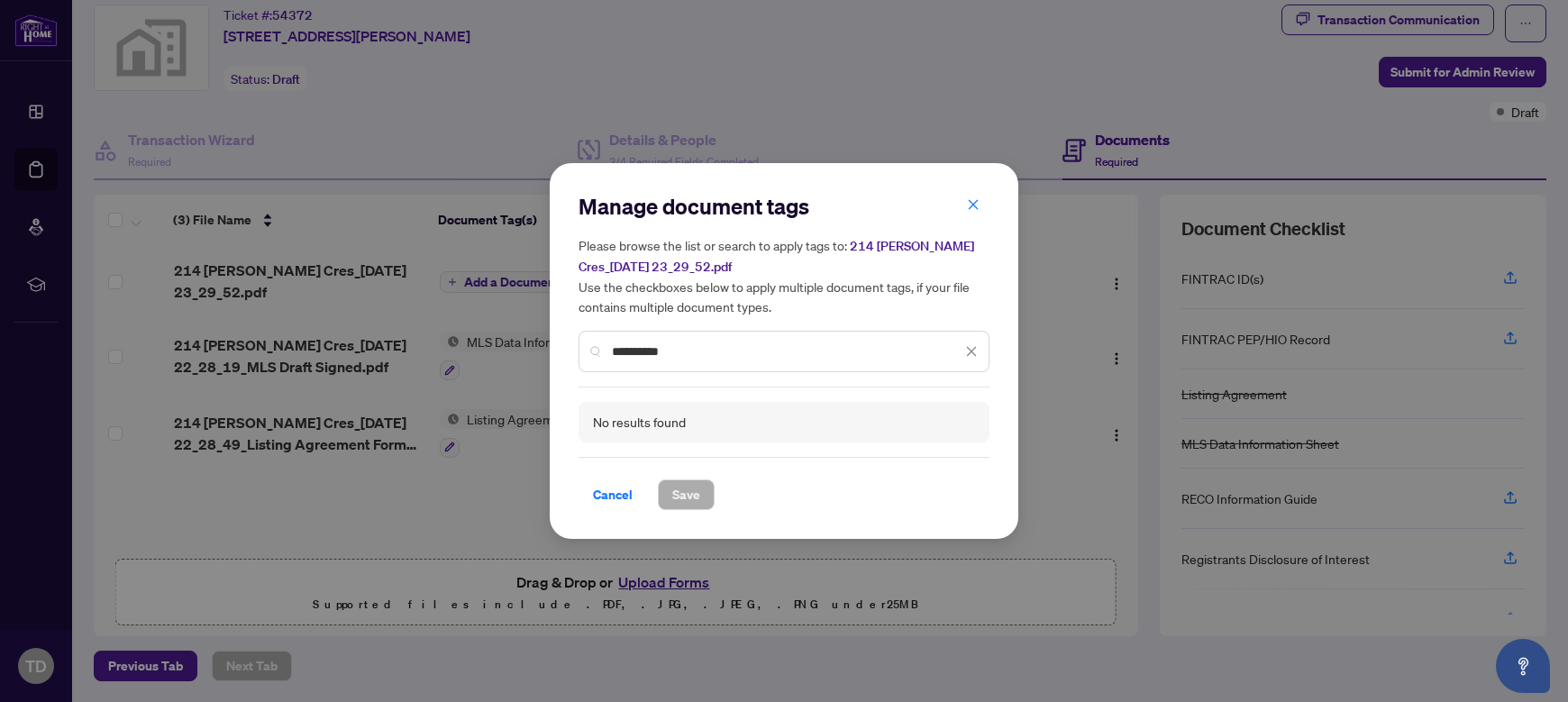
click at [681, 351] on input "**********" at bounding box center [786, 351] width 350 height 20
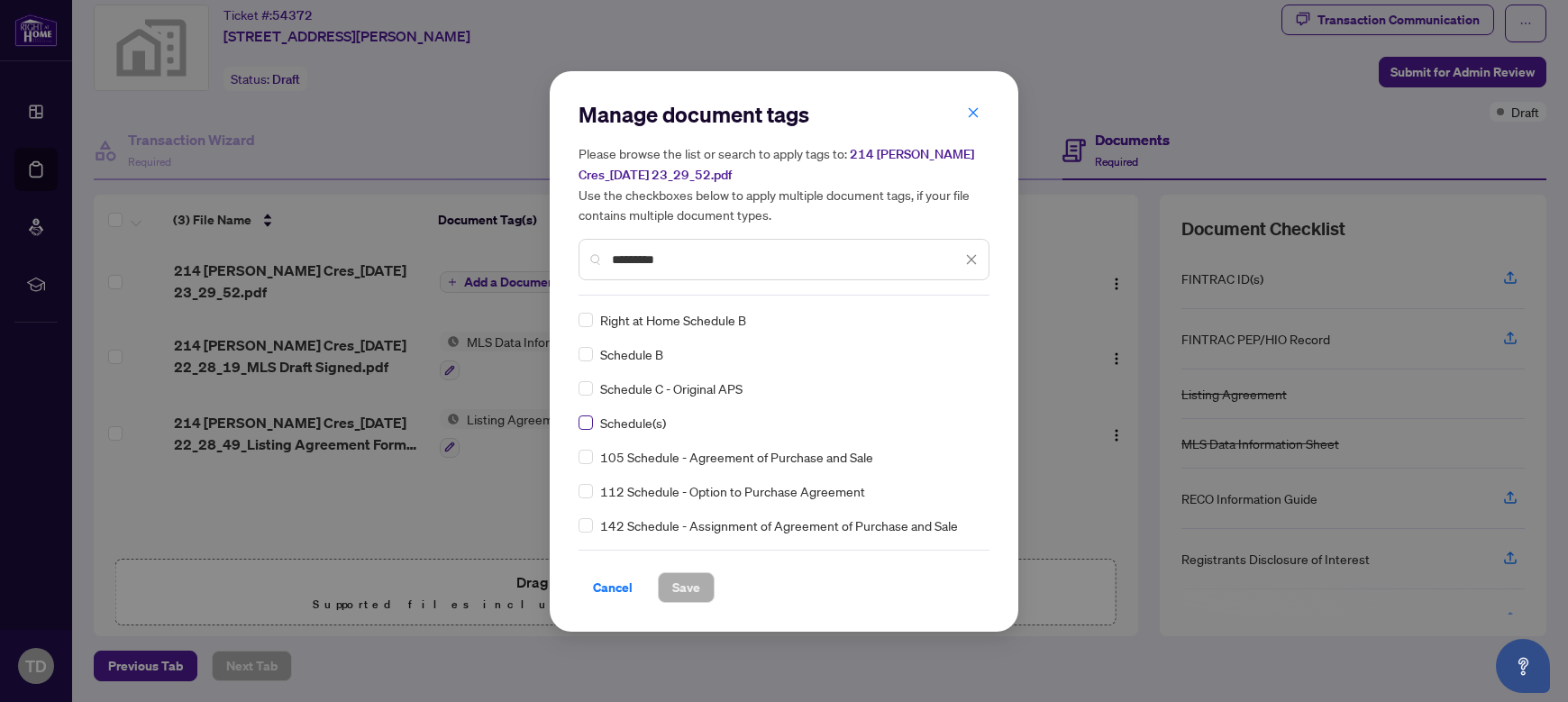
type input "********"
click at [700, 581] on button "Save" at bounding box center [685, 588] width 57 height 31
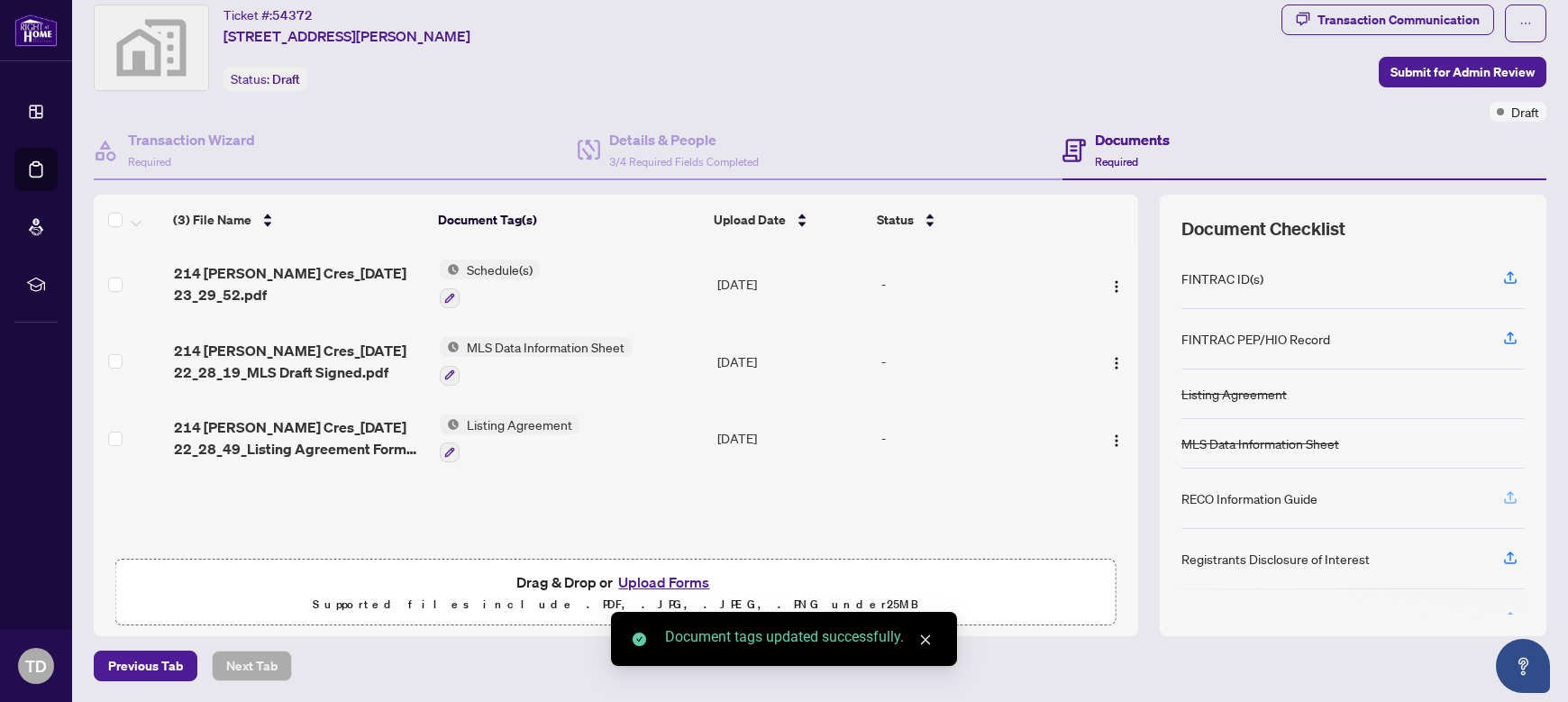
click at [1502, 505] on icon "button" at bounding box center [1509, 497] width 16 height 16
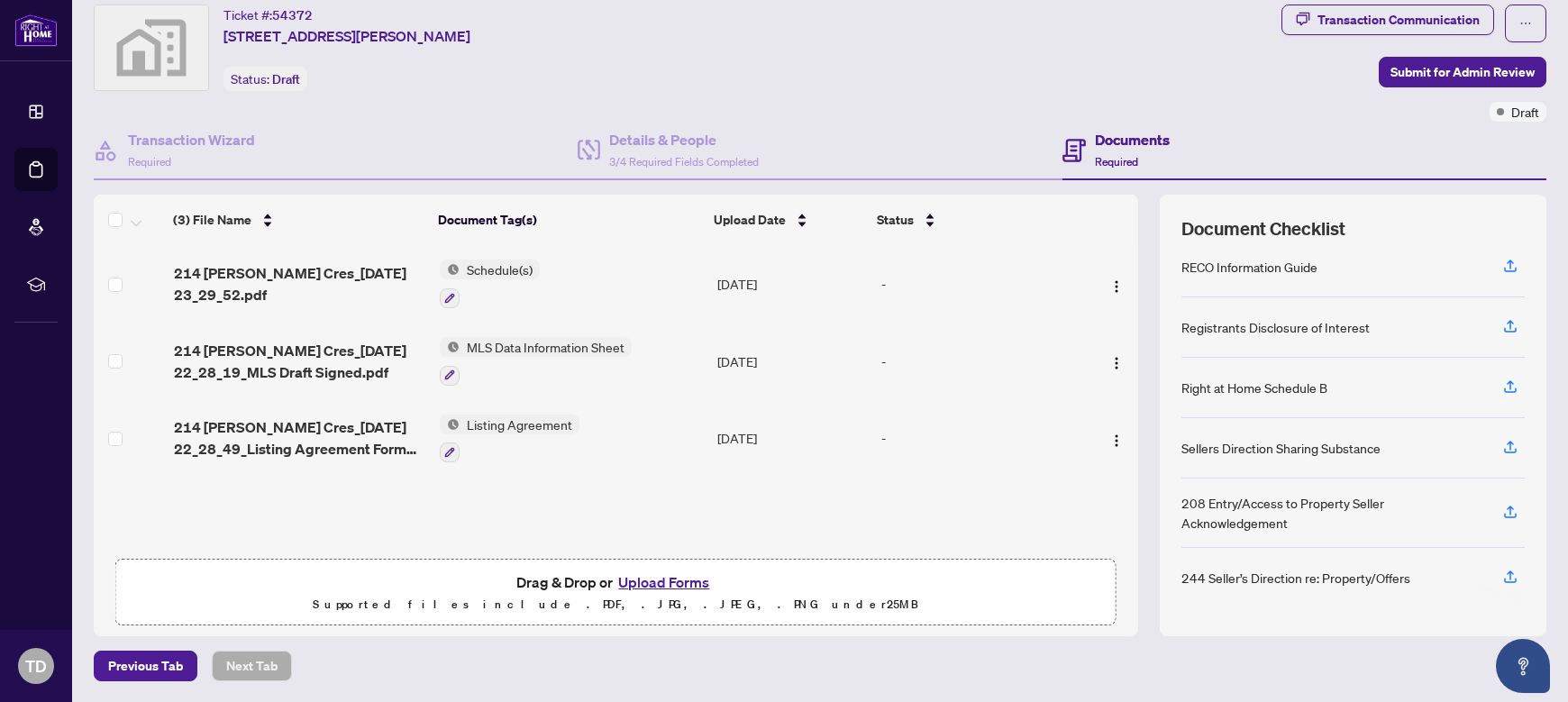
scroll to position [51, 0]
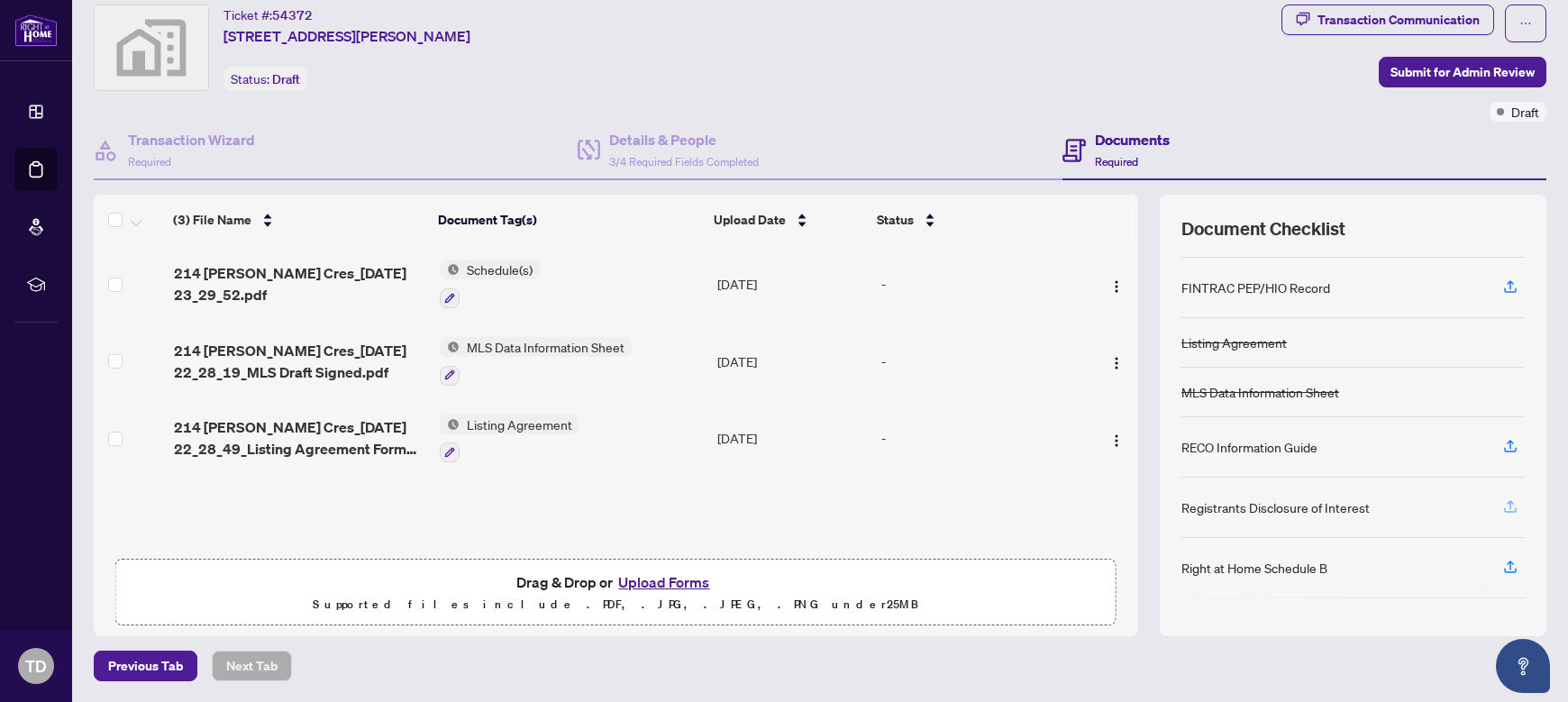
click at [1502, 510] on icon "button" at bounding box center [1509, 506] width 16 height 16
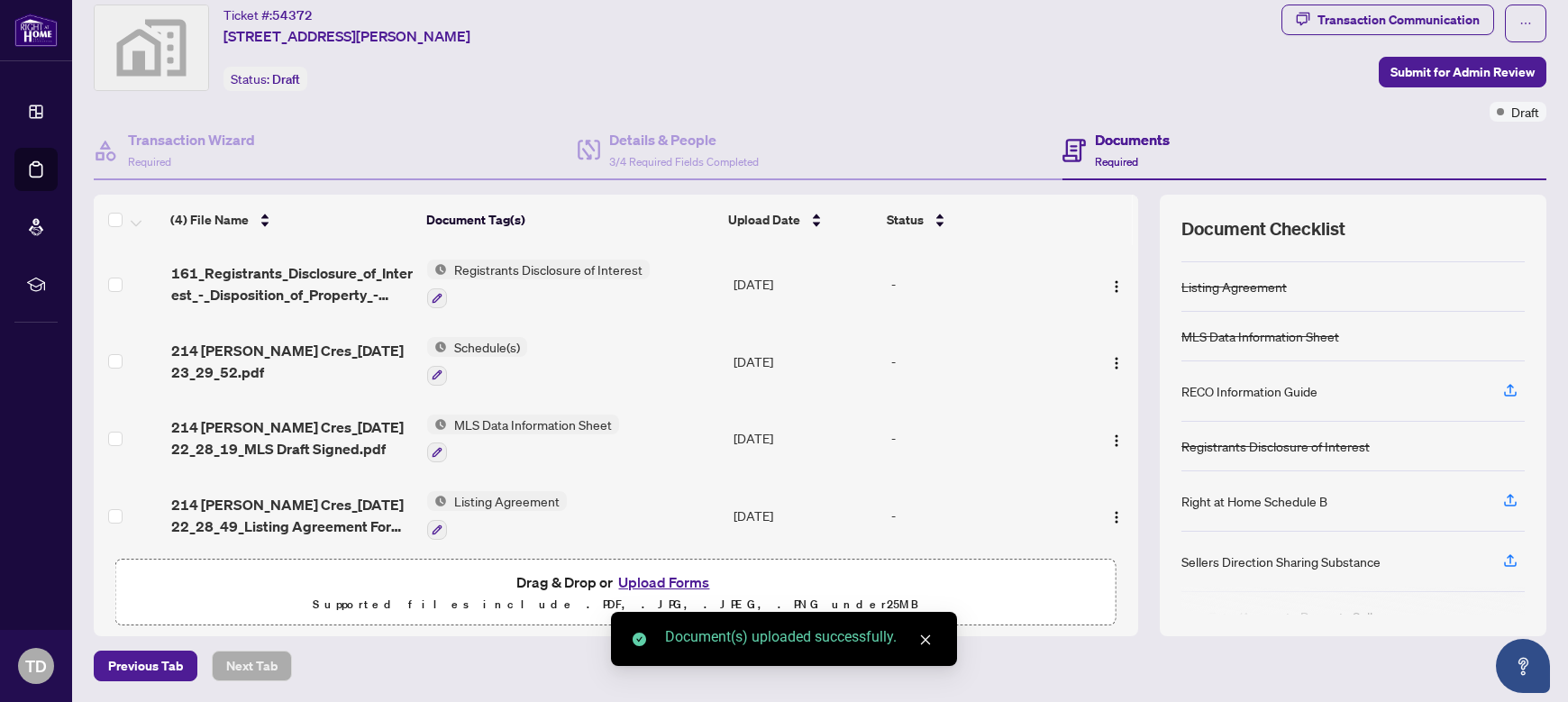
scroll to position [221, 0]
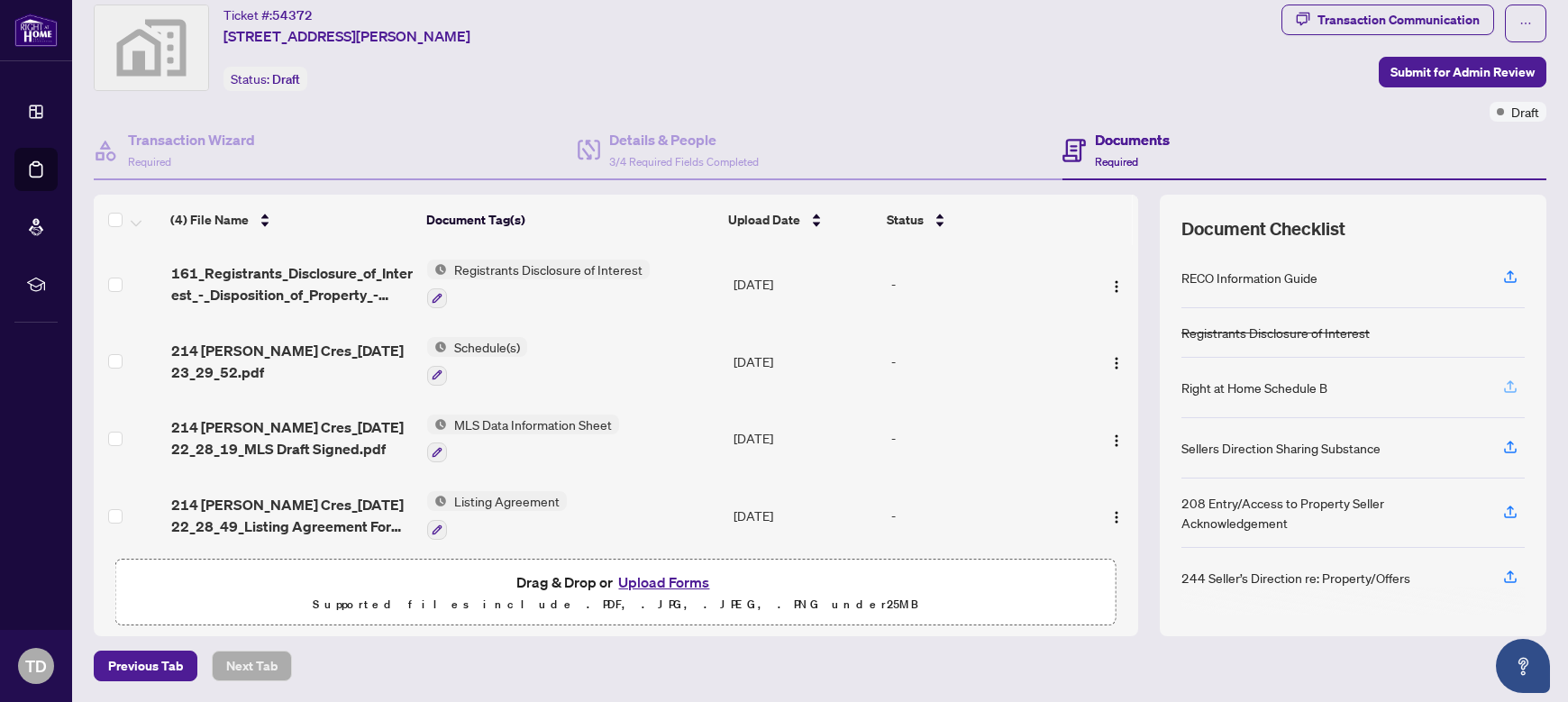
click at [1502, 393] on icon "button" at bounding box center [1509, 387] width 16 height 16
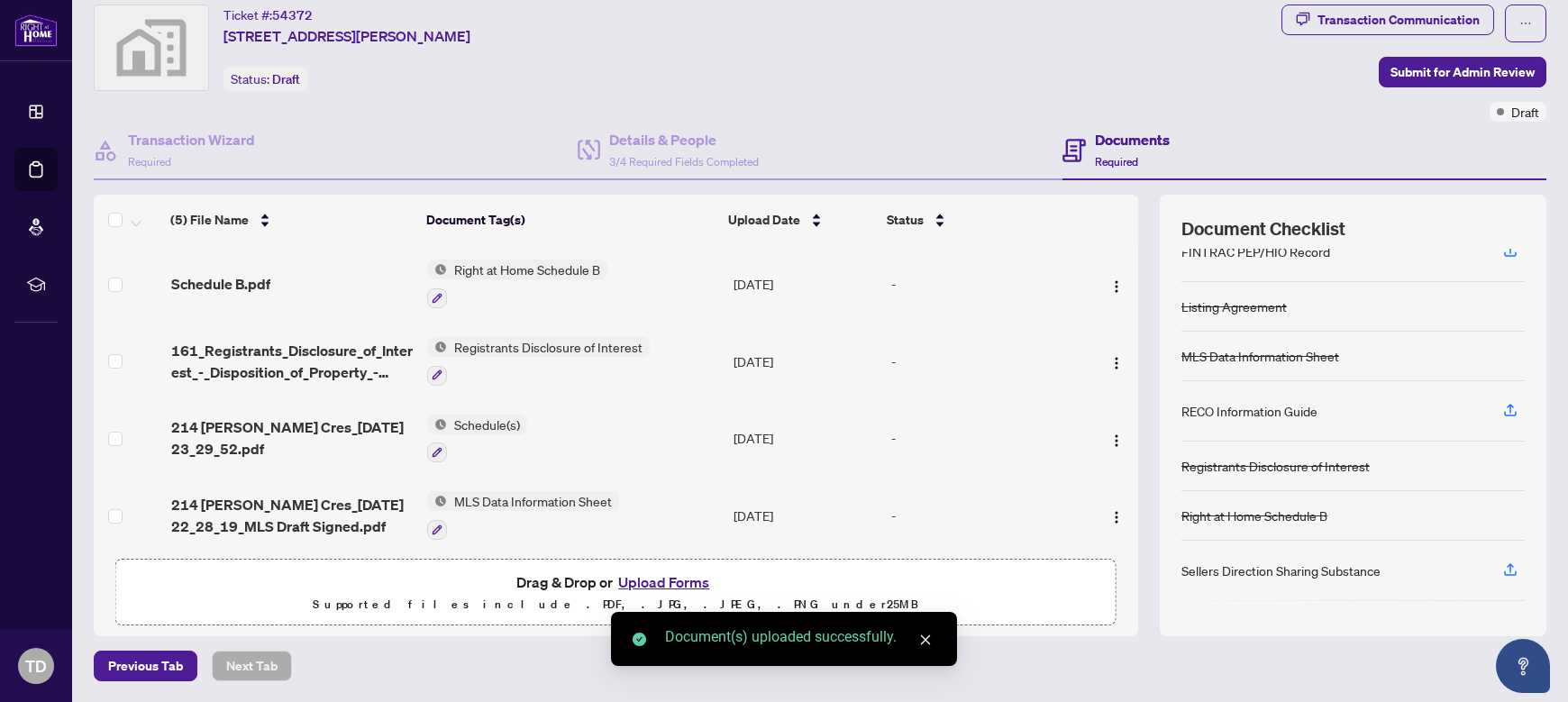
scroll to position [210, 0]
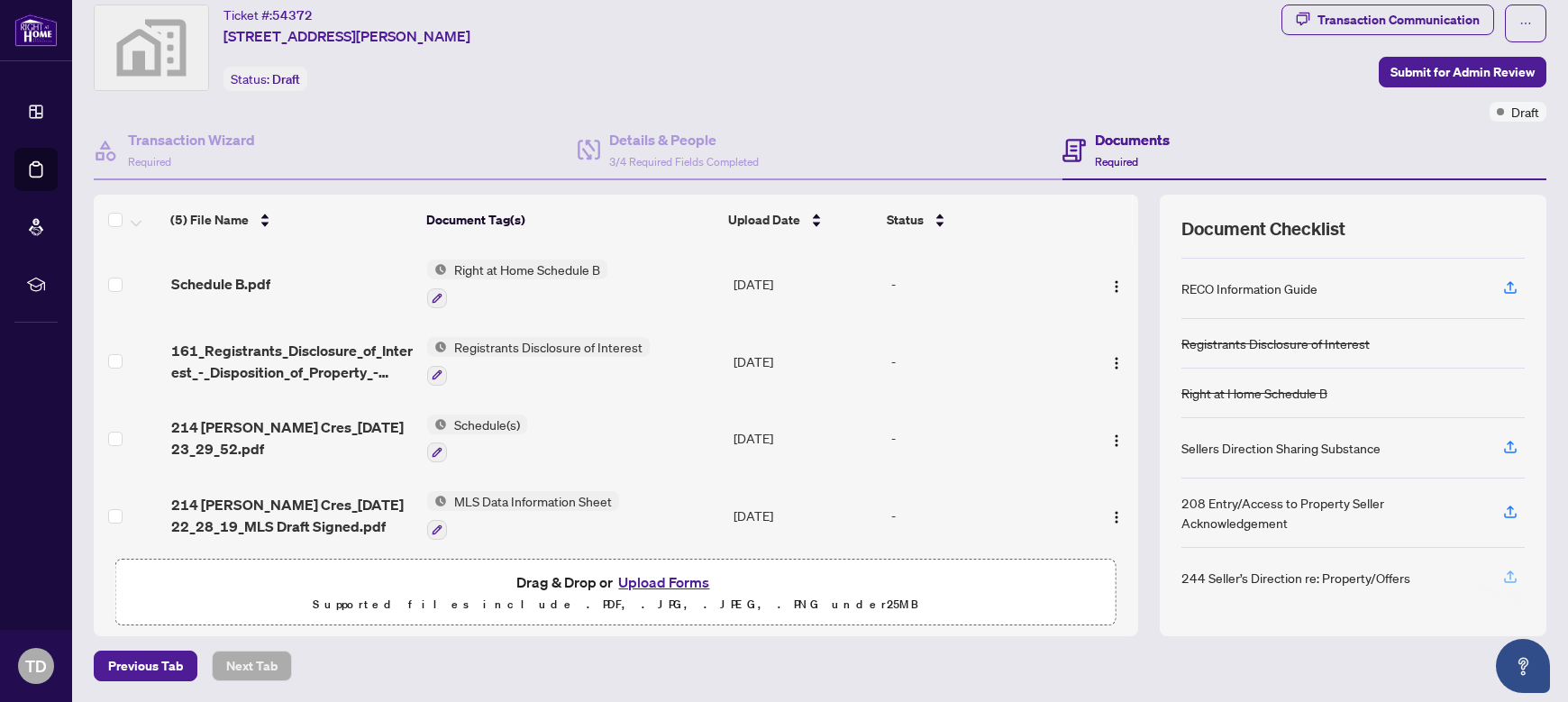
click at [1502, 576] on icon "button" at bounding box center [1509, 576] width 16 height 16
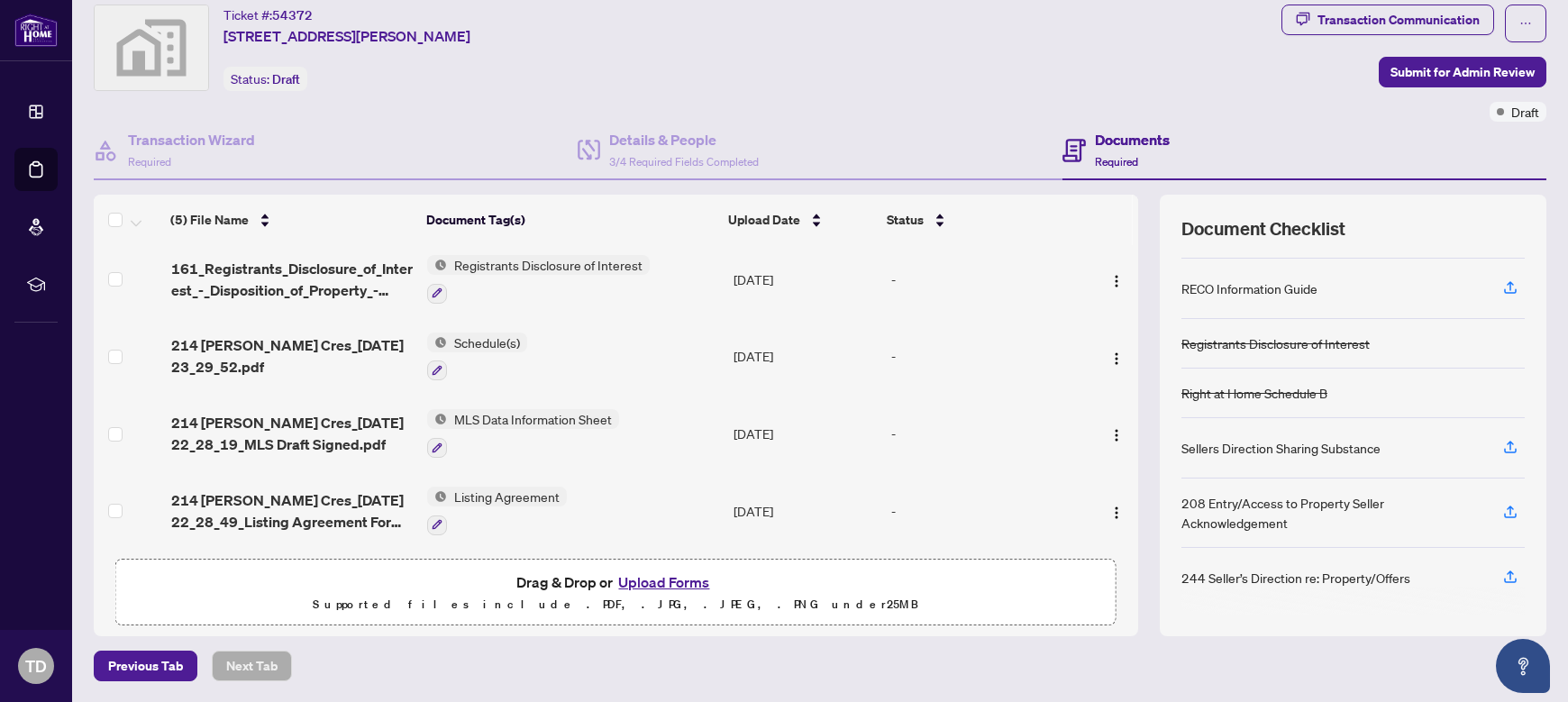
click at [1236, 289] on div "RECO Information Guide" at bounding box center [1250, 288] width 137 height 20
click at [1502, 282] on icon "button" at bounding box center [1509, 288] width 16 height 16
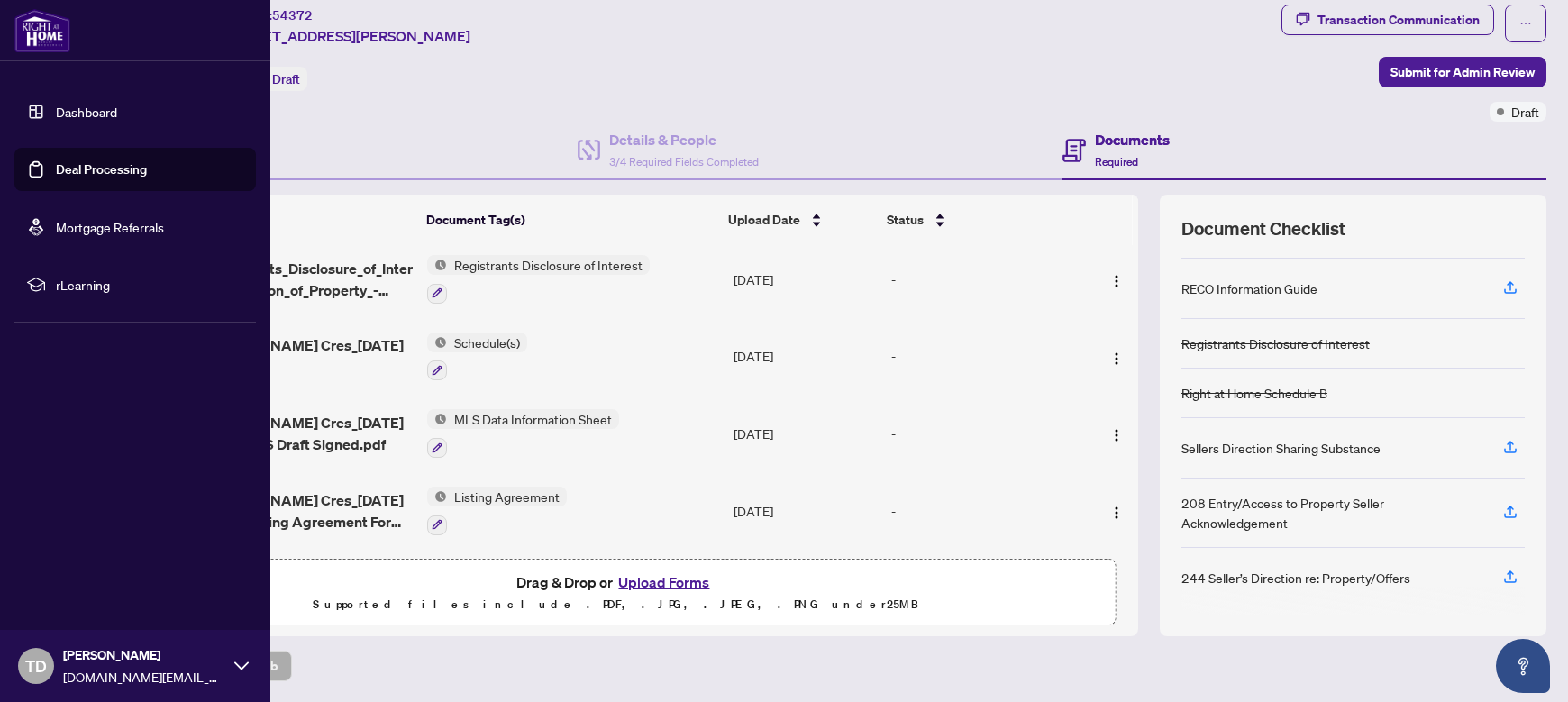
click at [79, 165] on link "Deal Processing" at bounding box center [101, 169] width 91 height 16
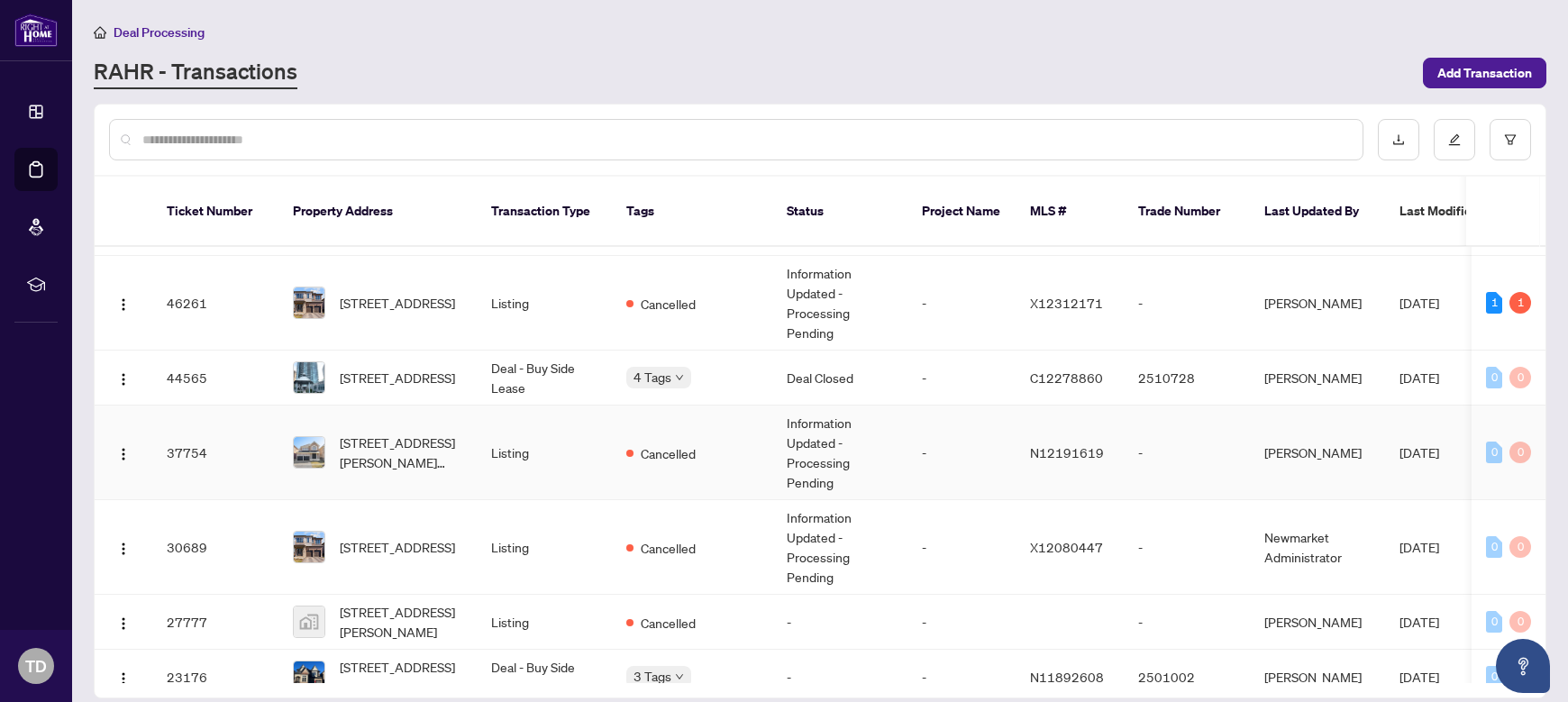
scroll to position [361, 0]
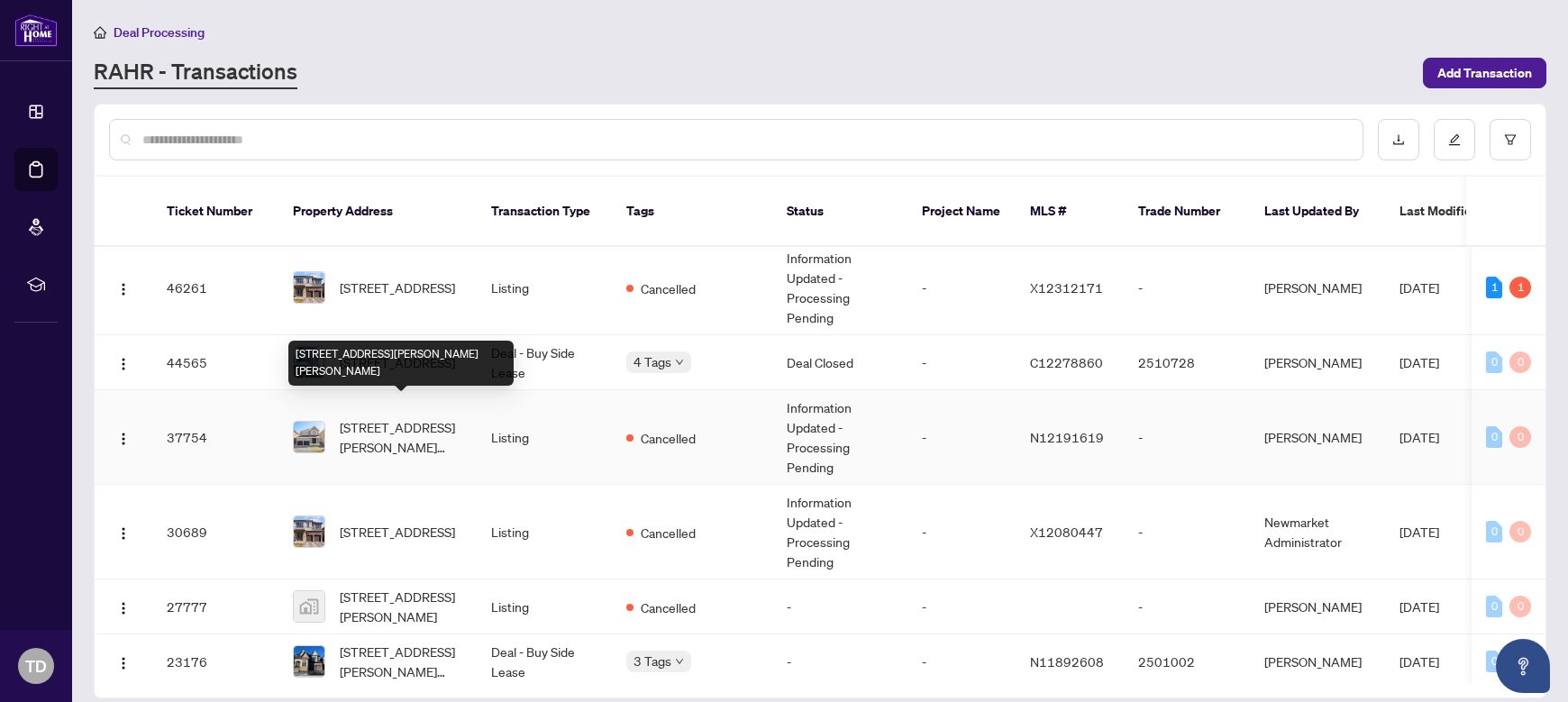
click at [369, 417] on span "[STREET_ADDRESS][PERSON_NAME][PERSON_NAME]" at bounding box center [400, 437] width 122 height 39
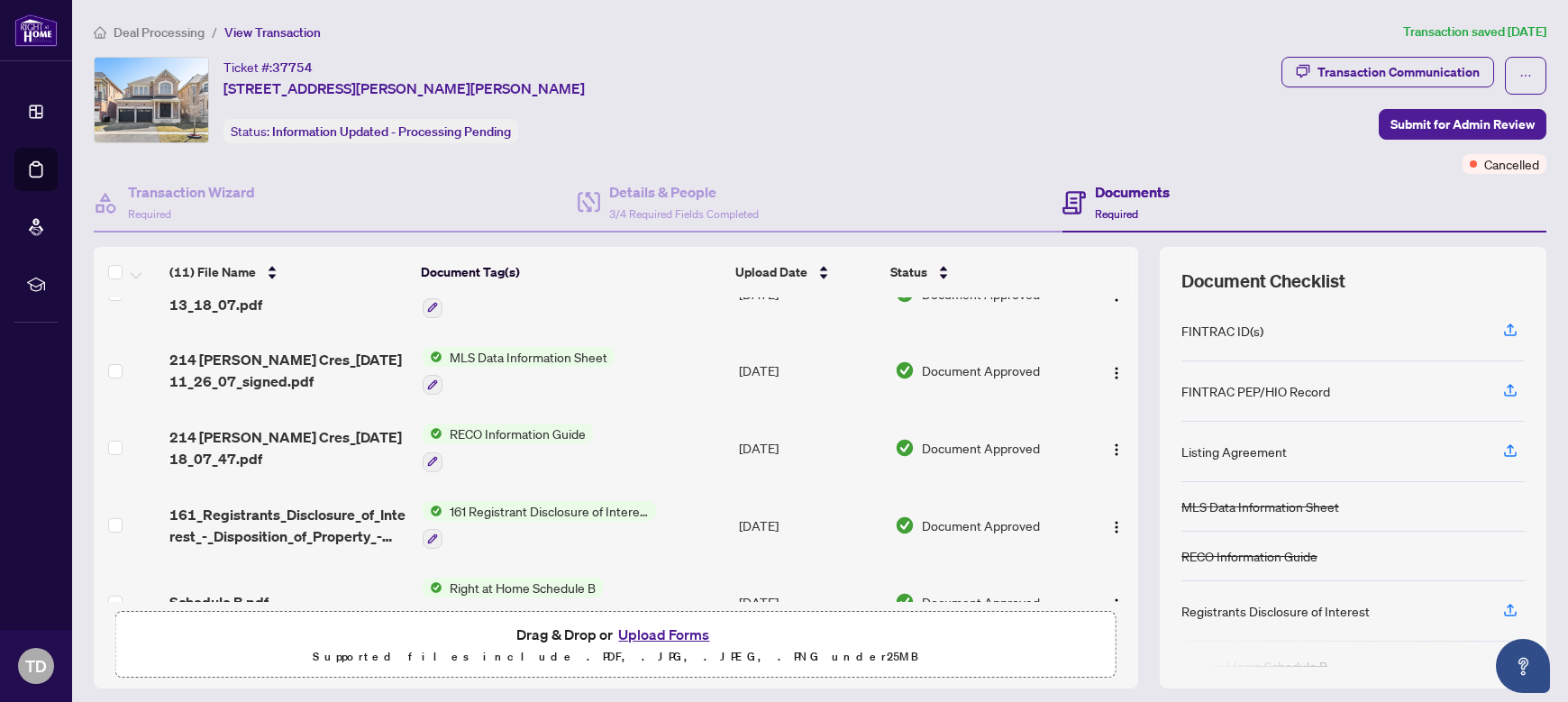
scroll to position [361, 0]
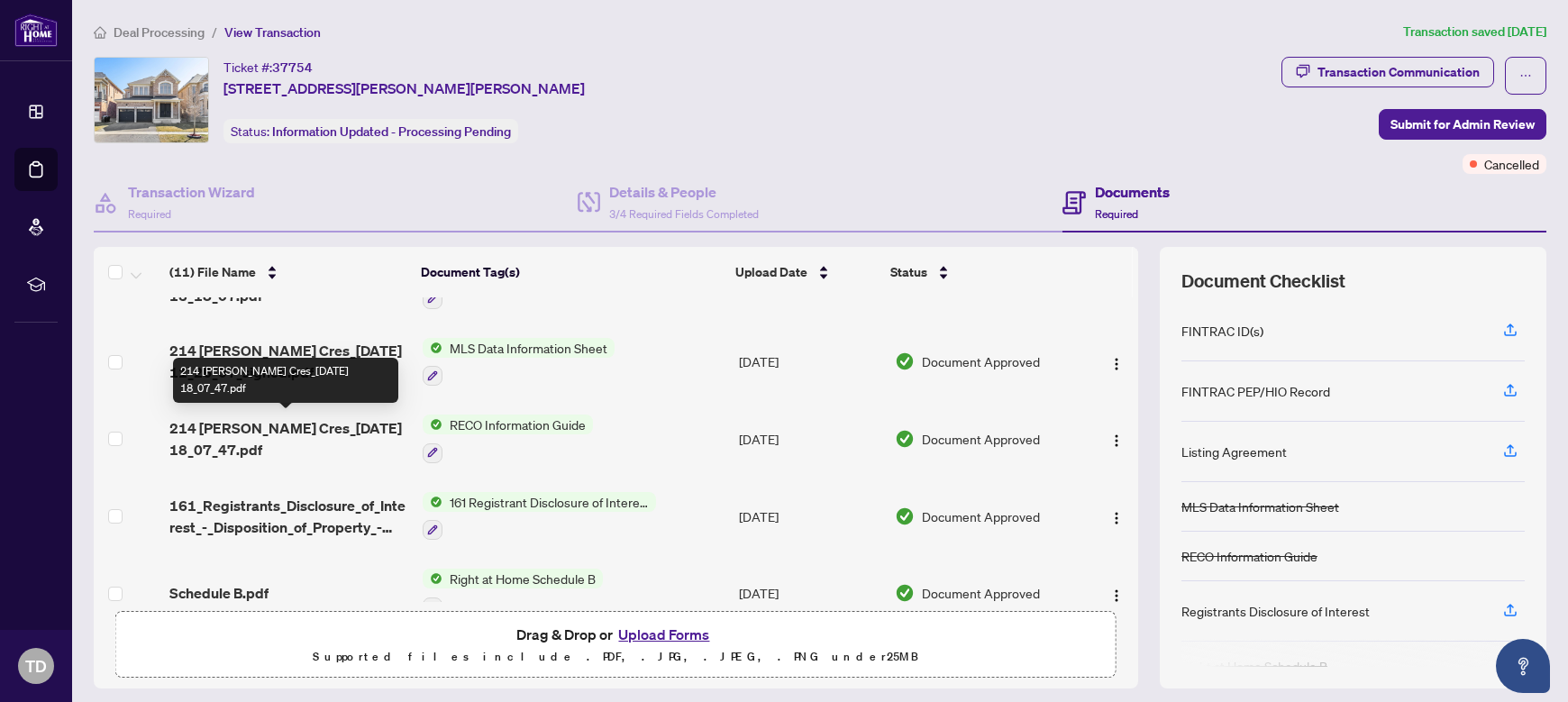
click at [290, 426] on span "214 [PERSON_NAME] Cres_[DATE] 18_07_47.pdf" at bounding box center [287, 439] width 237 height 43
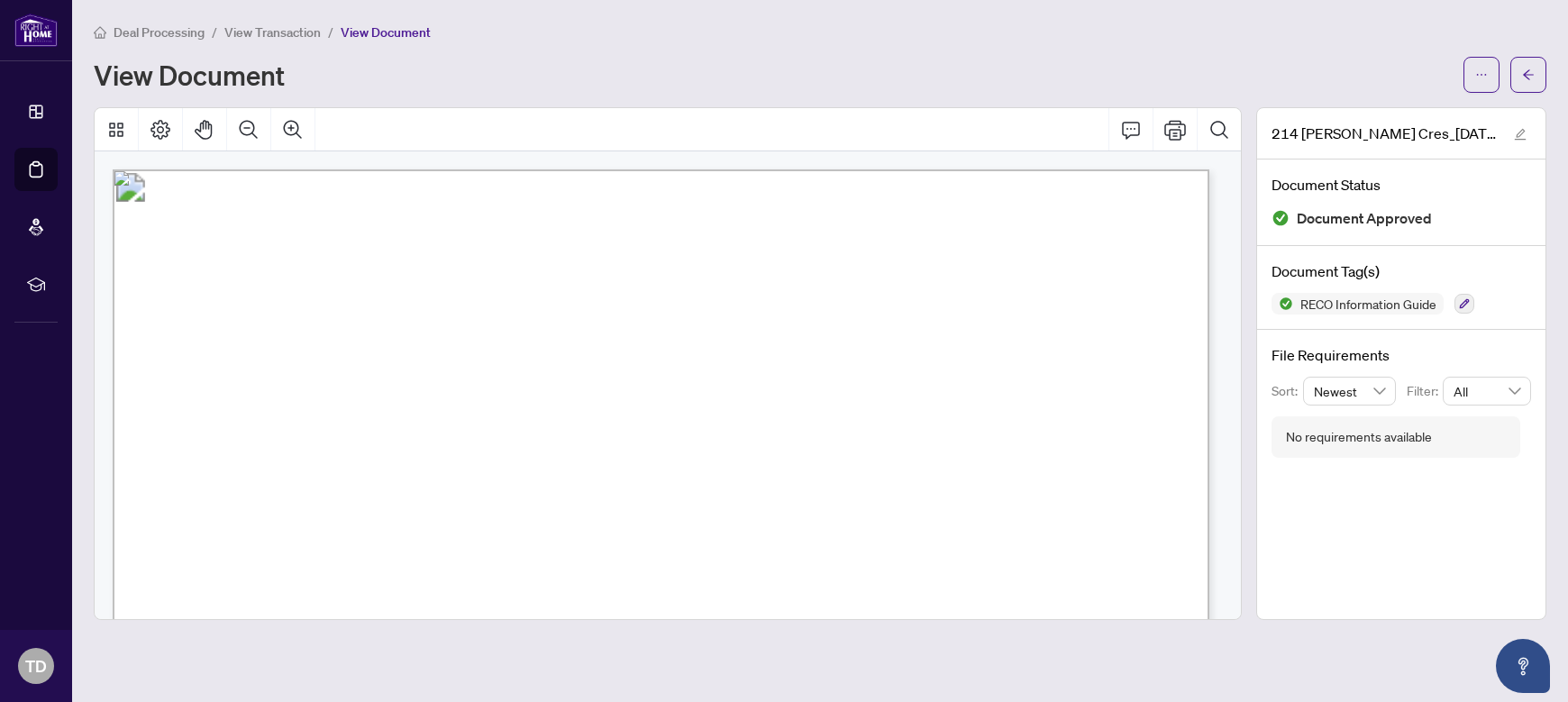
drag, startPoint x: 1064, startPoint y: 283, endPoint x: 1085, endPoint y: 241, distance: 47.0
click at [929, 257] on span "Working with a real estate agent:" at bounding box center [554, 282] width 750 height 50
drag, startPoint x: 1008, startPoint y: 423, endPoint x: 838, endPoint y: 496, distance: 185.0
click at [876, 353] on span "Things you need to know" at bounding box center [591, 350] width 566 height 52
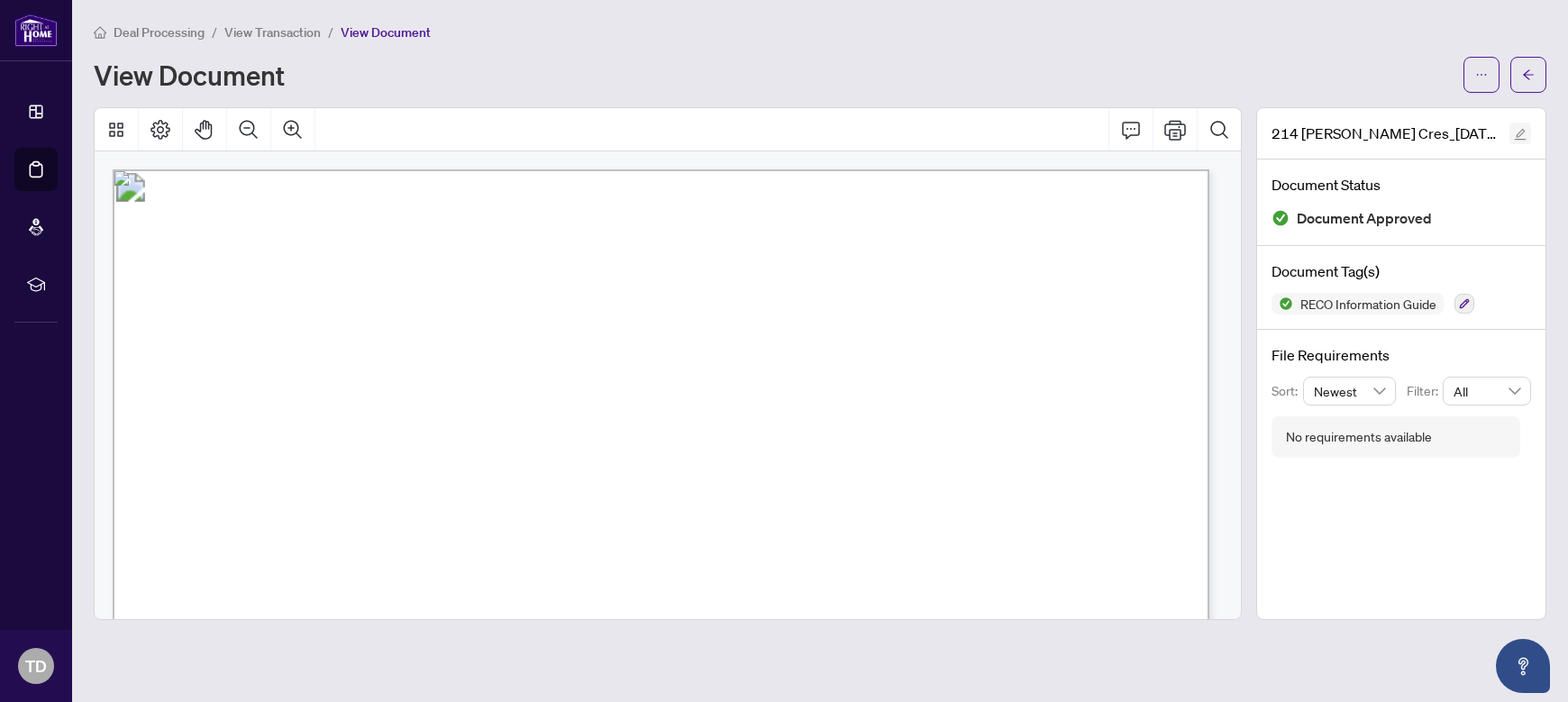
click at [1520, 132] on icon "edit" at bounding box center [1519, 134] width 12 height 13
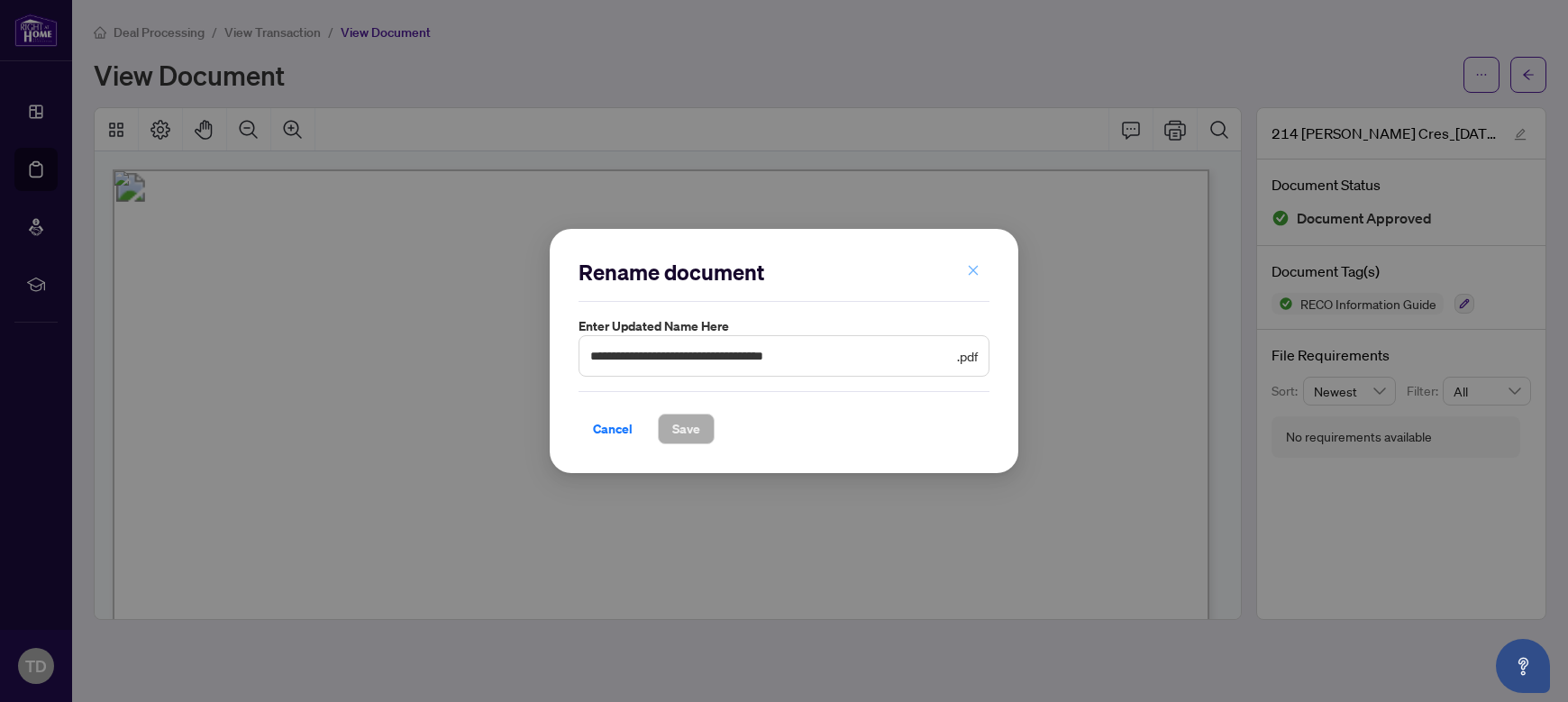
click at [967, 272] on icon "close" at bounding box center [973, 270] width 12 height 13
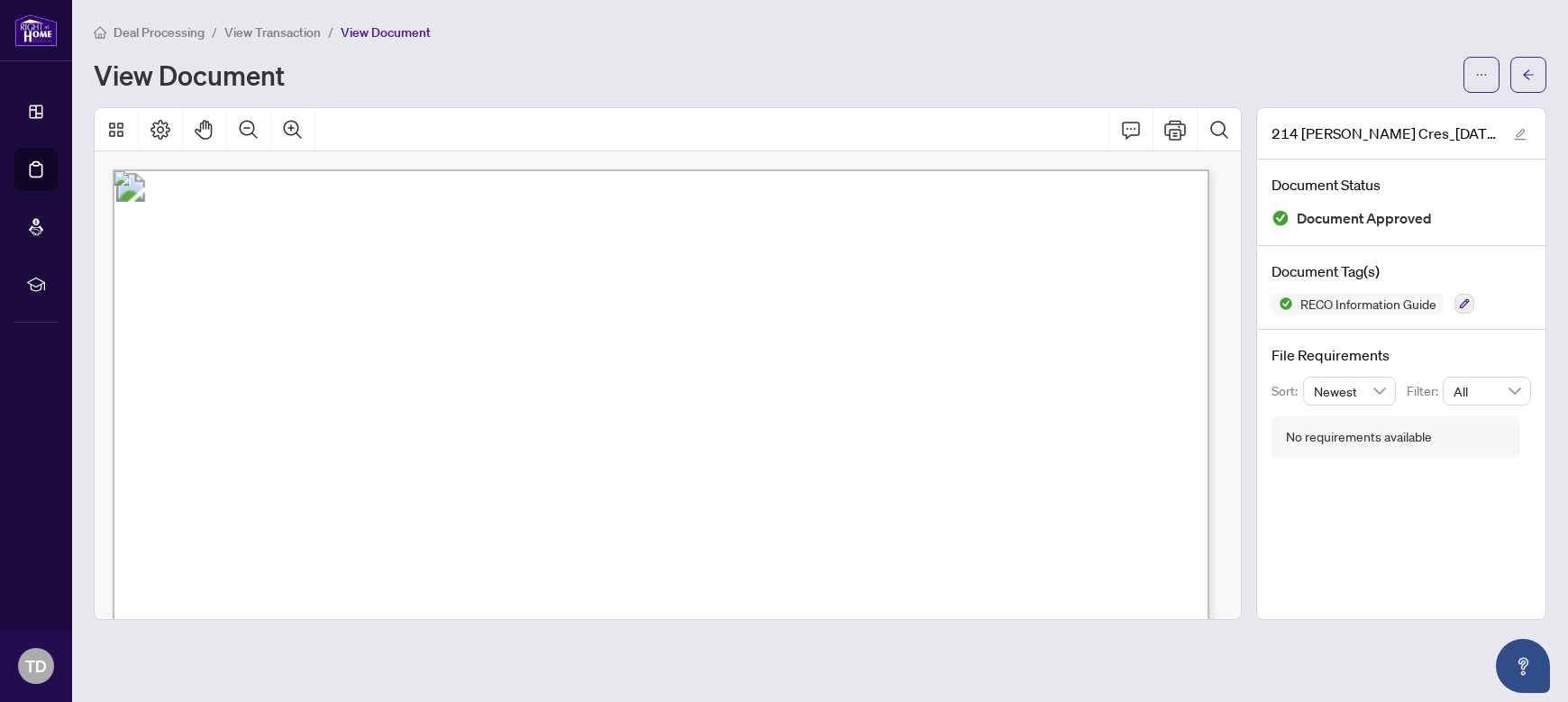
click at [929, 272] on span "Working with a real estate agent:" at bounding box center [554, 282] width 750 height 50
click at [1188, 133] on button "Print" at bounding box center [1175, 129] width 43 height 43
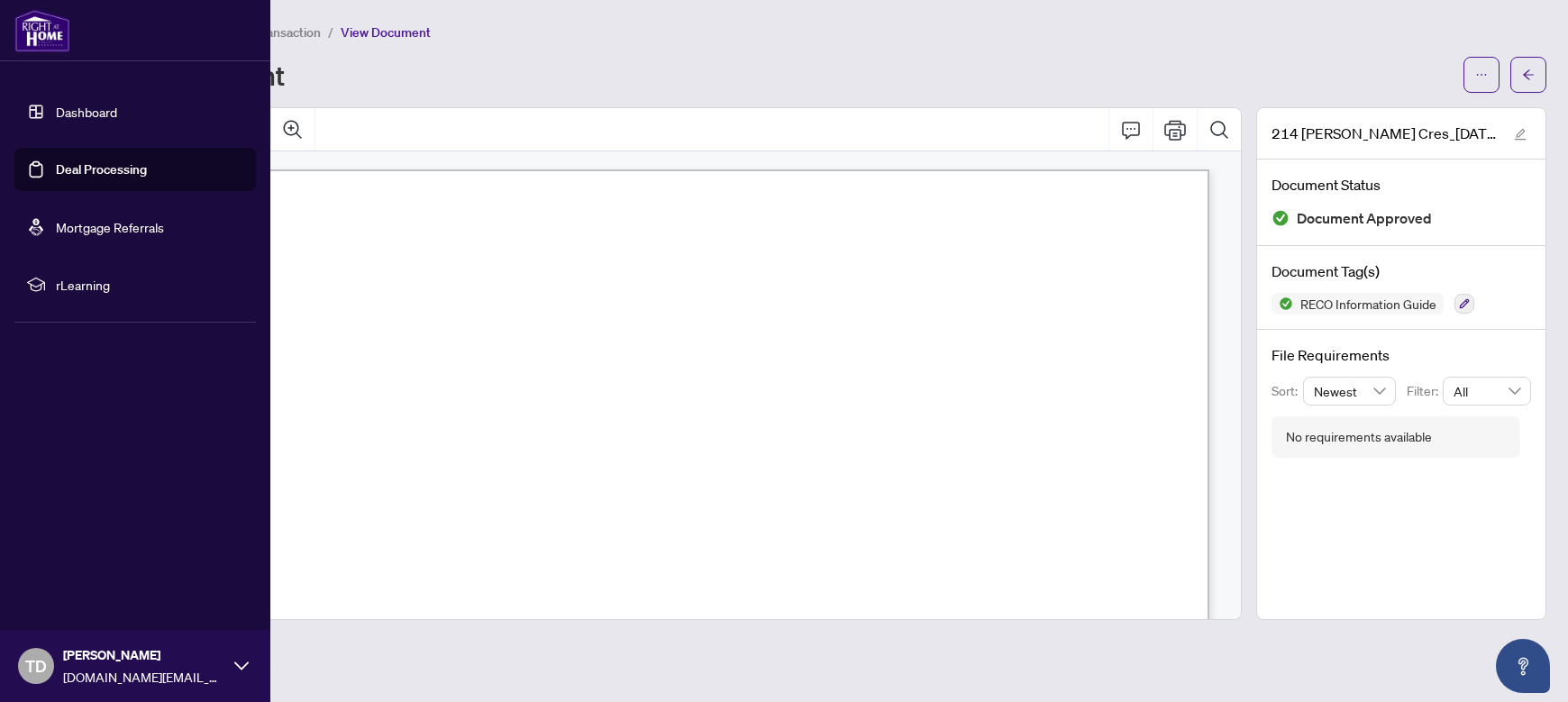
click at [63, 168] on link "Deal Processing" at bounding box center [101, 169] width 91 height 16
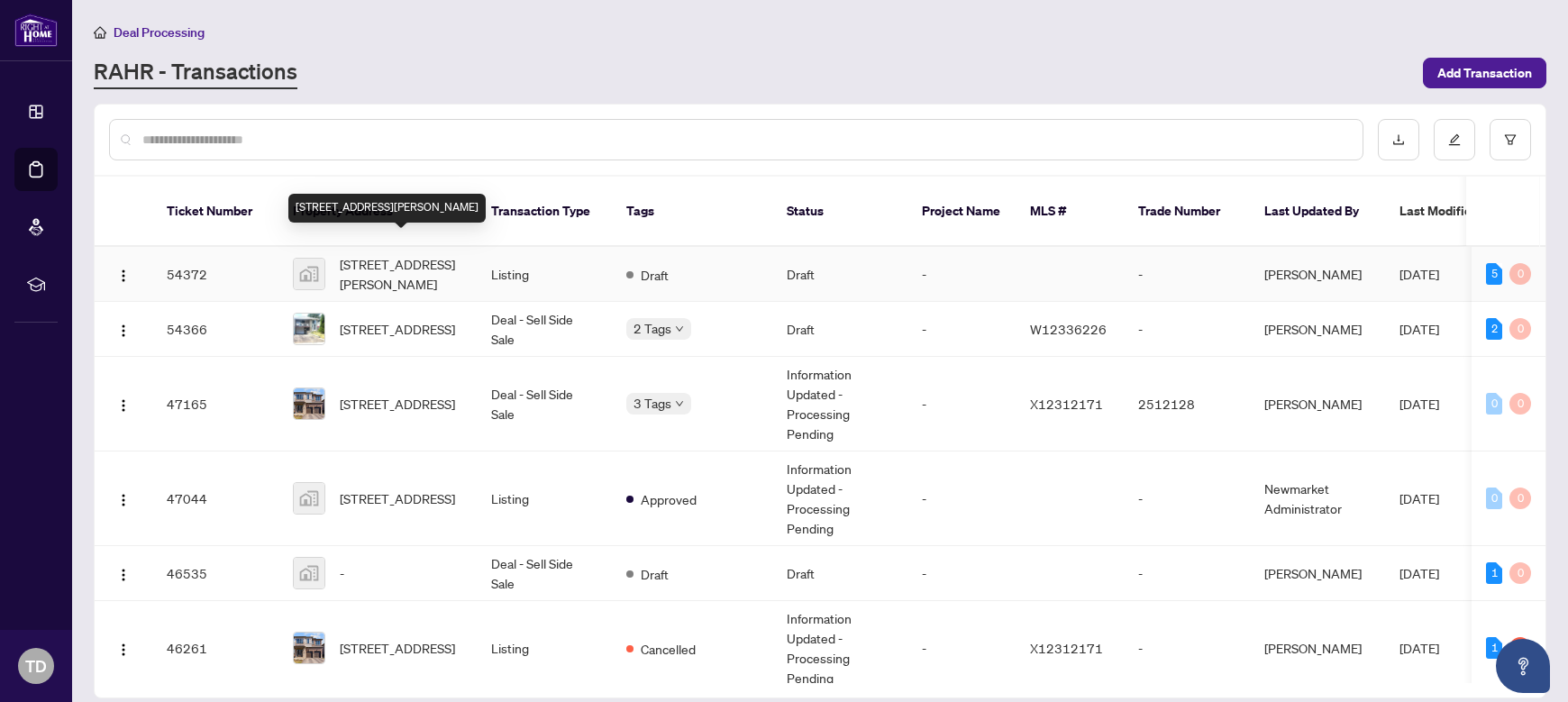
click at [397, 261] on span "[STREET_ADDRESS][PERSON_NAME]" at bounding box center [400, 273] width 122 height 39
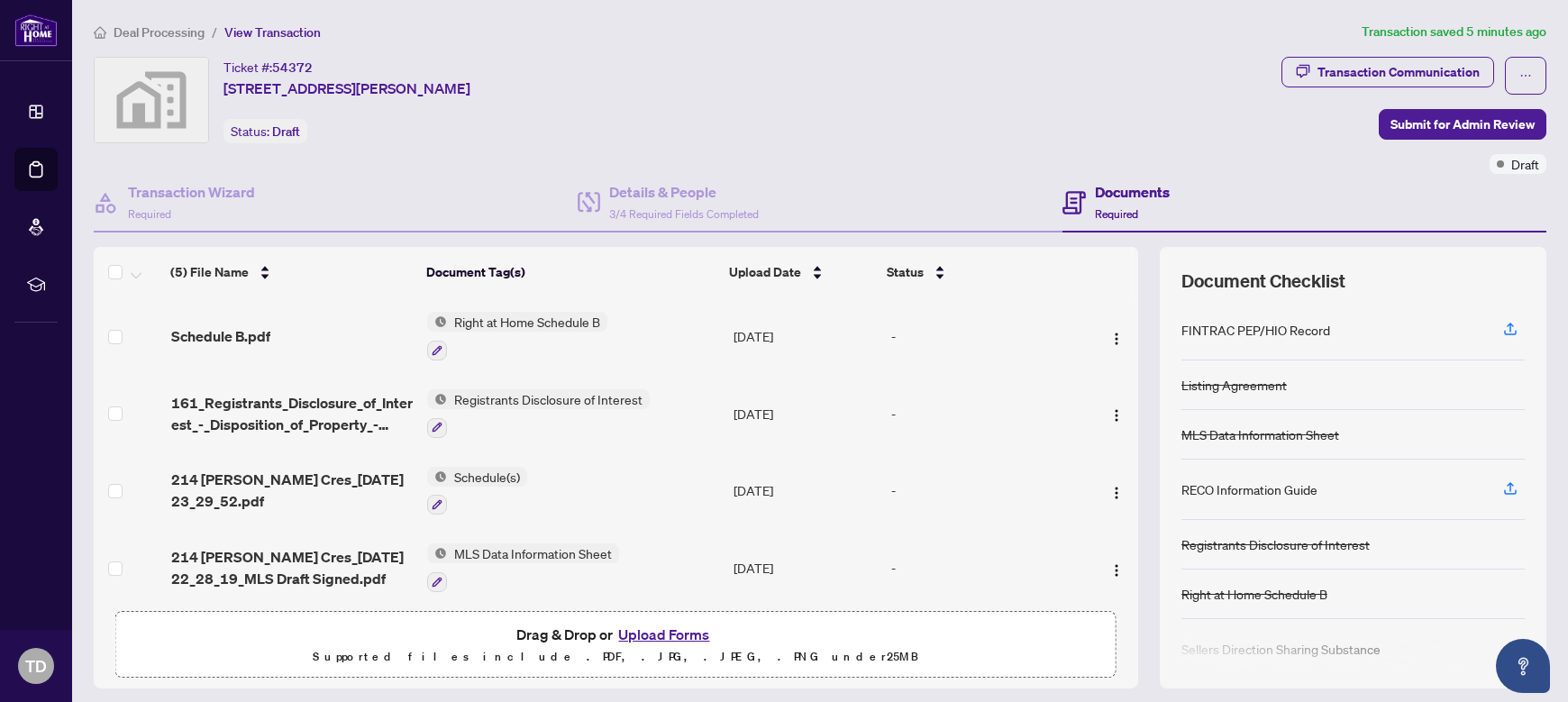
scroll to position [180, 0]
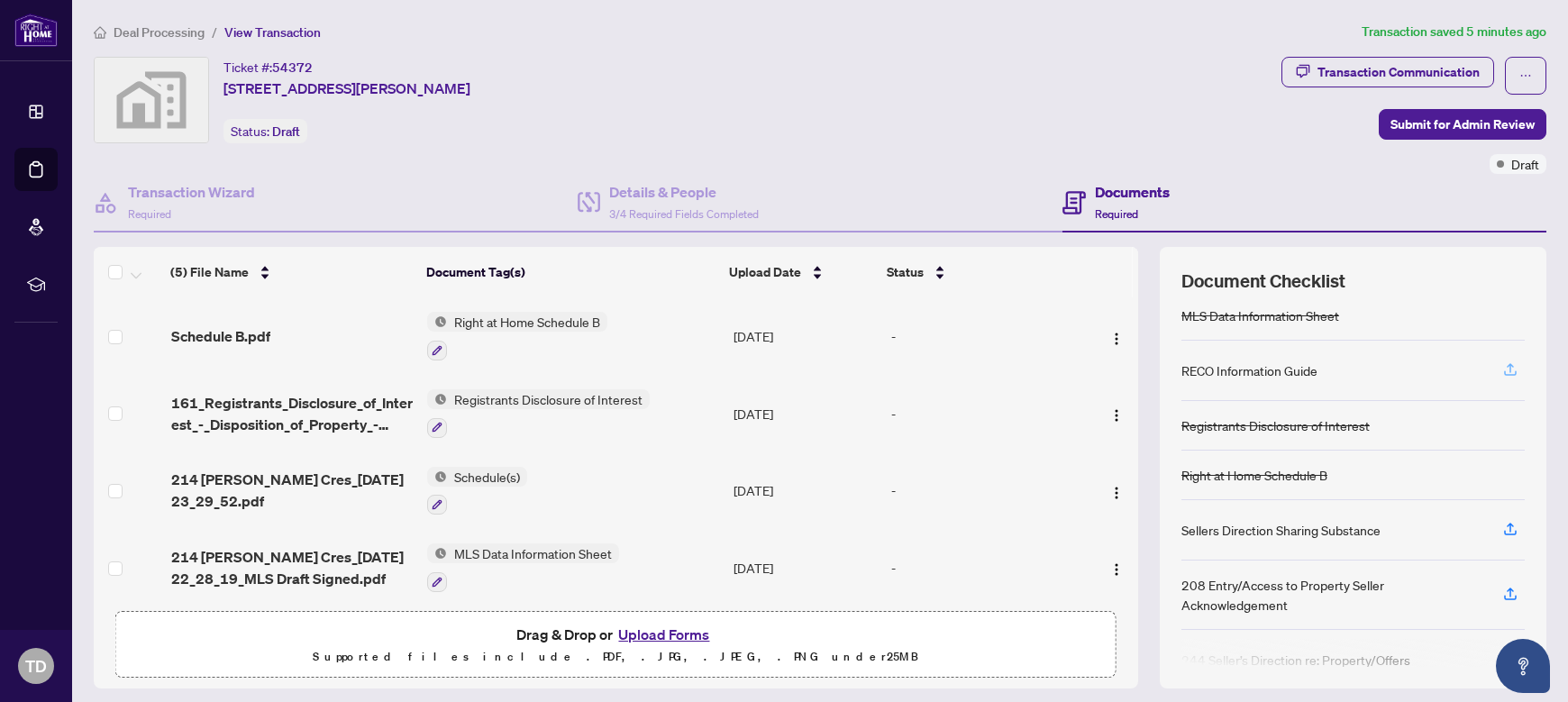
click at [1502, 378] on span "button" at bounding box center [1509, 370] width 16 height 29
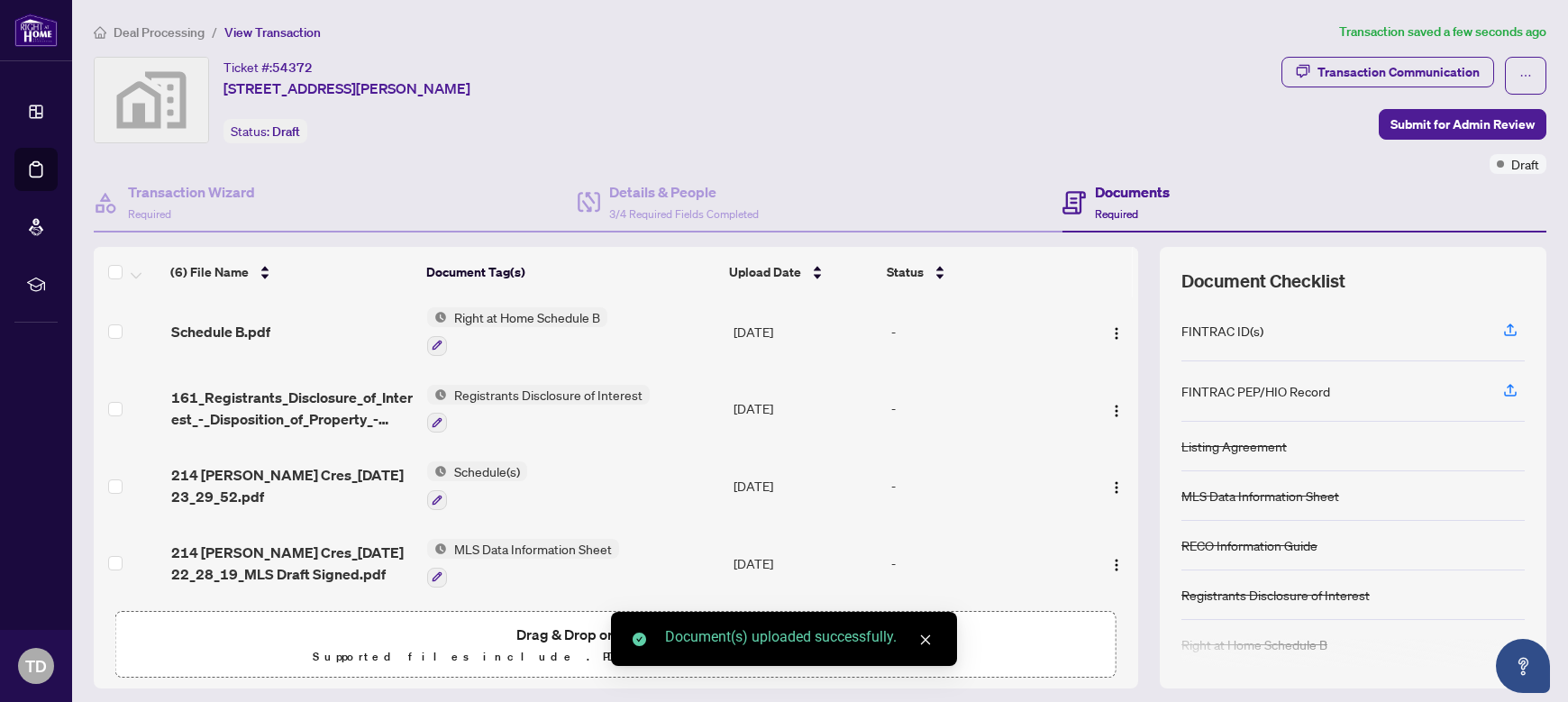
scroll to position [163, 0]
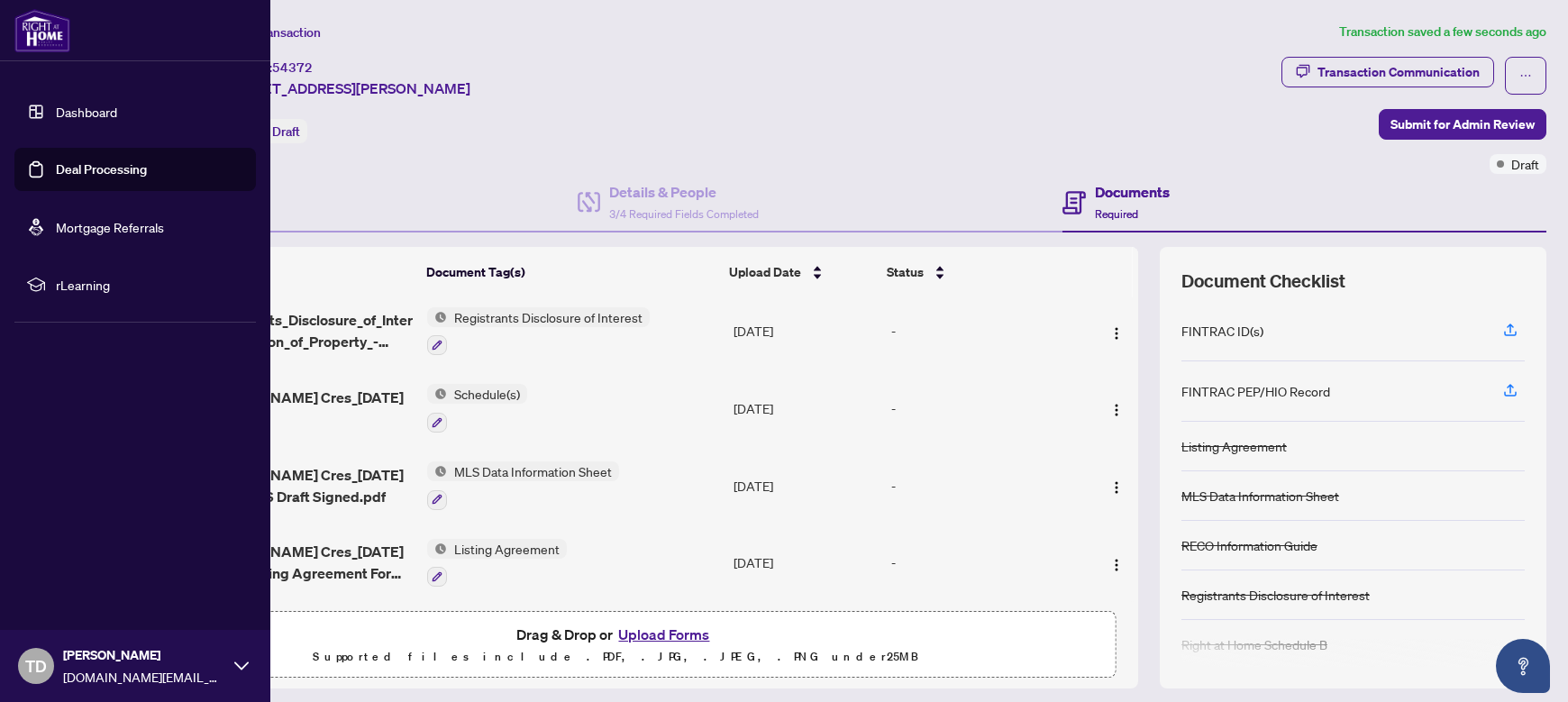
click at [104, 165] on link "Deal Processing" at bounding box center [101, 169] width 91 height 16
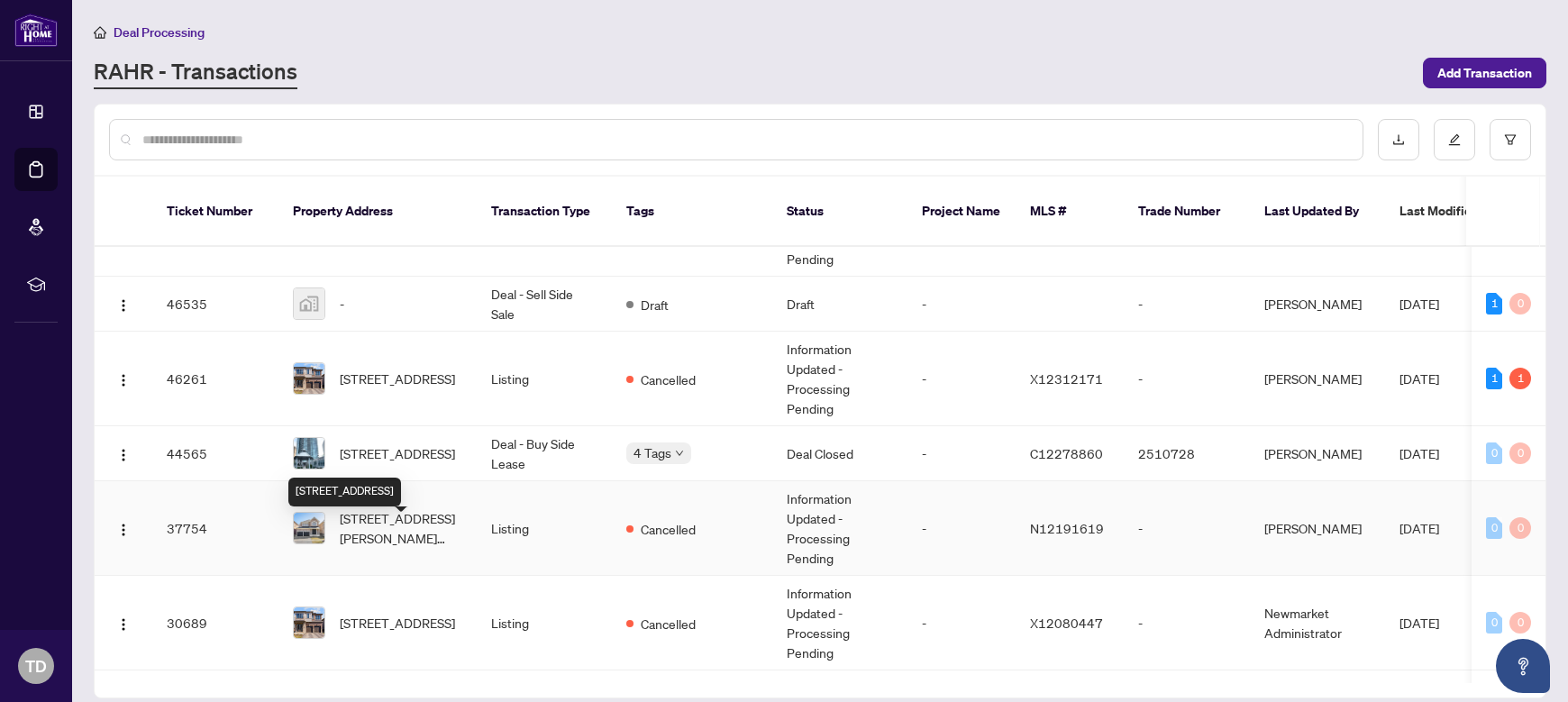
scroll to position [270, 0]
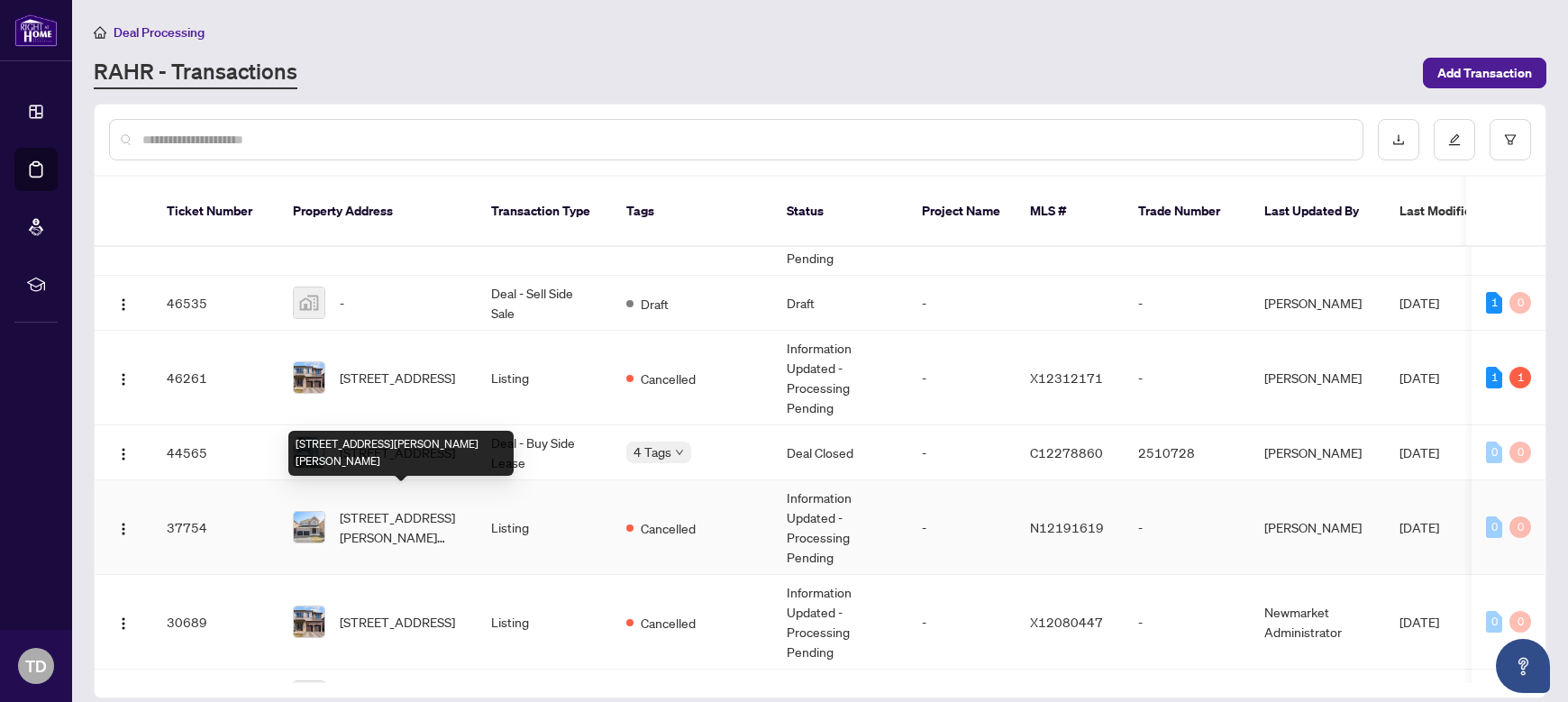
click at [388, 515] on span "[STREET_ADDRESS][PERSON_NAME][PERSON_NAME]" at bounding box center [400, 527] width 122 height 39
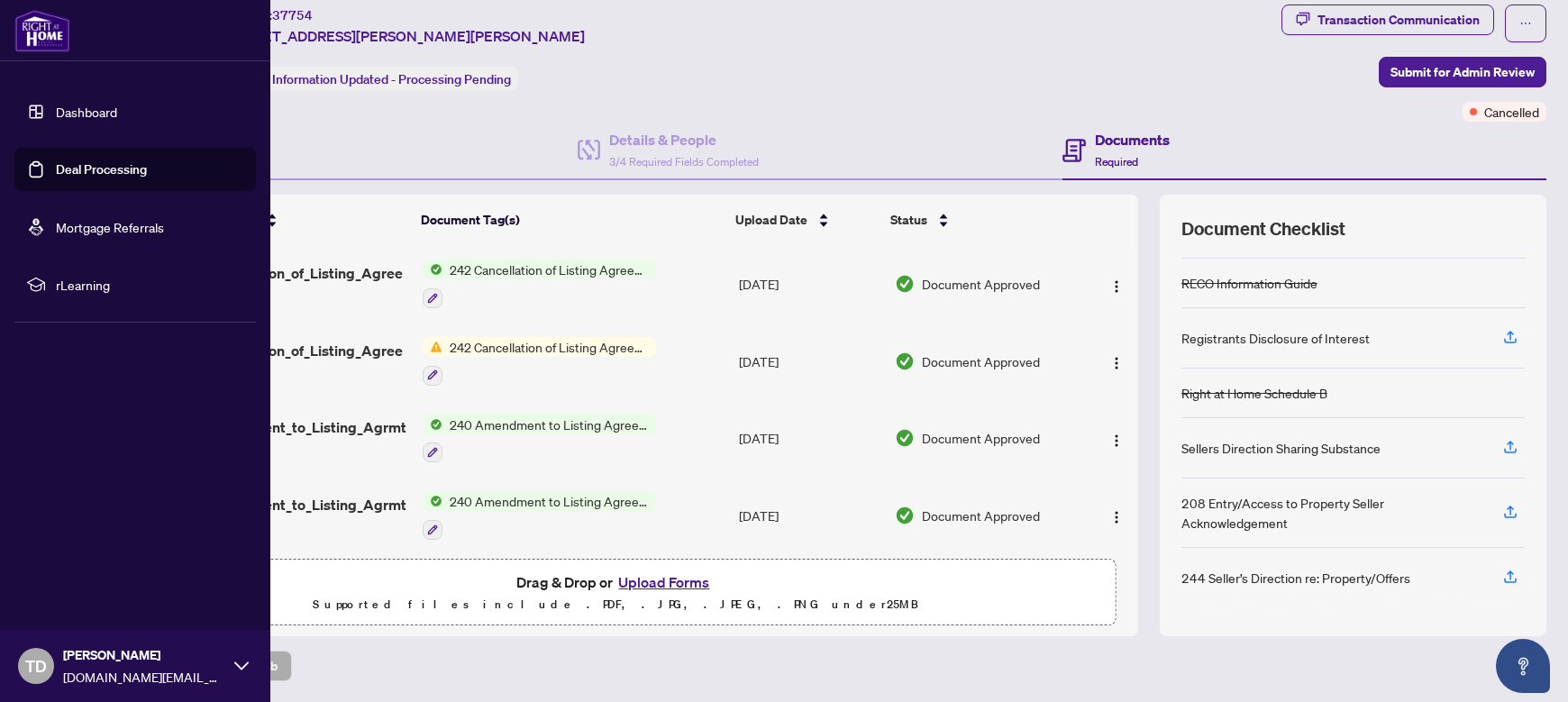
click at [56, 163] on link "Deal Processing" at bounding box center [101, 169] width 91 height 16
